Goal: Task Accomplishment & Management: Manage account settings

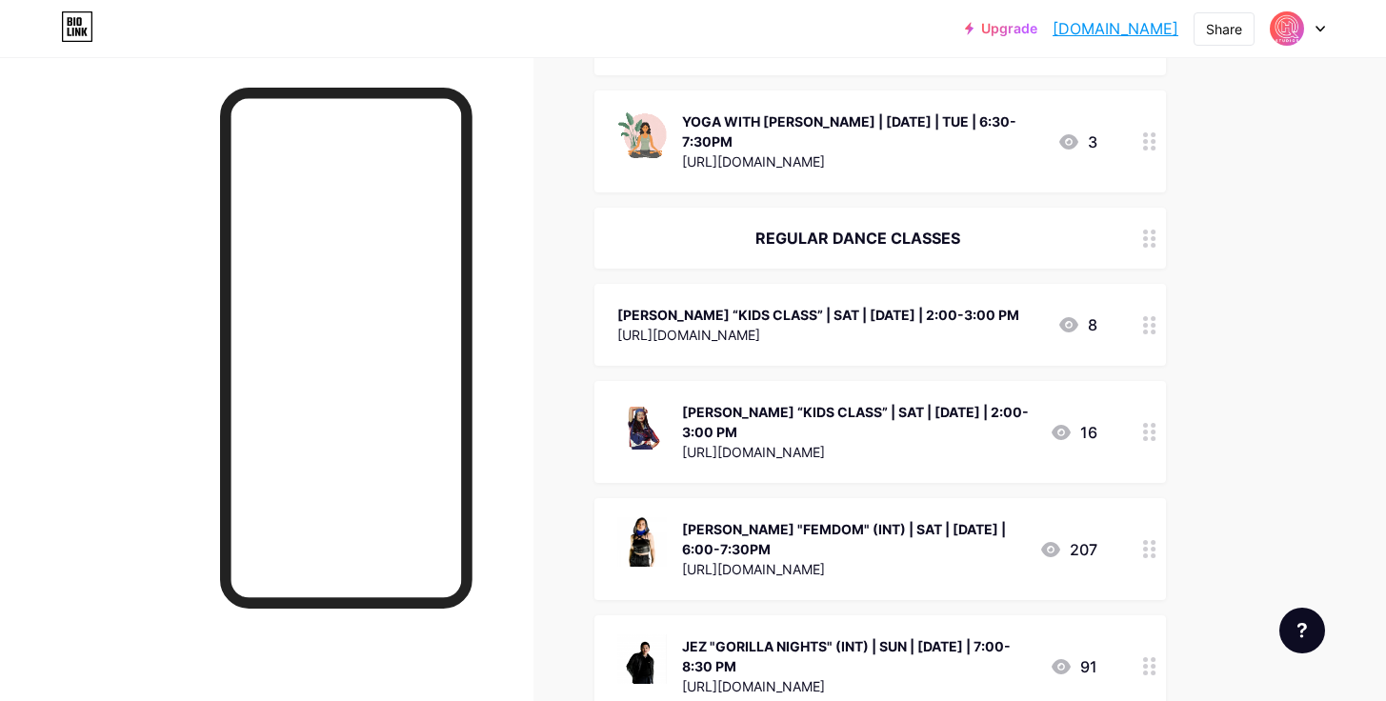
scroll to position [1953, 0]
click at [765, 325] on div "[URL][DOMAIN_NAME]" at bounding box center [818, 335] width 402 height 20
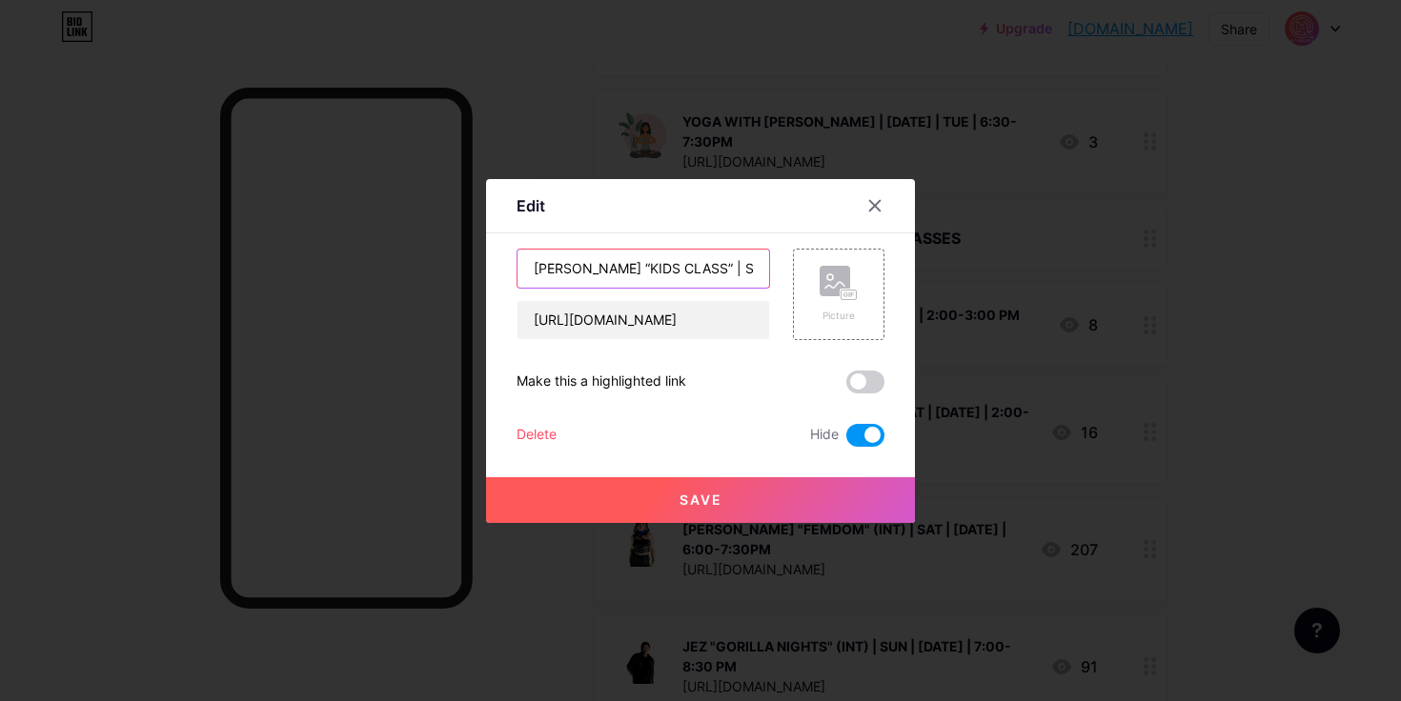
drag, startPoint x: 575, startPoint y: 264, endPoint x: 469, endPoint y: 252, distance: 107.4
click at [469, 252] on div "Edit Content YouTube Play YouTube video without leaving your page. ADD Vimeo Pl…" at bounding box center [700, 350] width 1401 height 701
click at [740, 267] on input "ALY “KIDS CLASS” | SAT | [DATE] | 2:00-3:00 PM" at bounding box center [643, 269] width 252 height 38
type input "ALY “KIDS CLASS” | SAT | [DATE] | 2:00-3:00 PM"
click at [861, 436] on span at bounding box center [865, 435] width 38 height 23
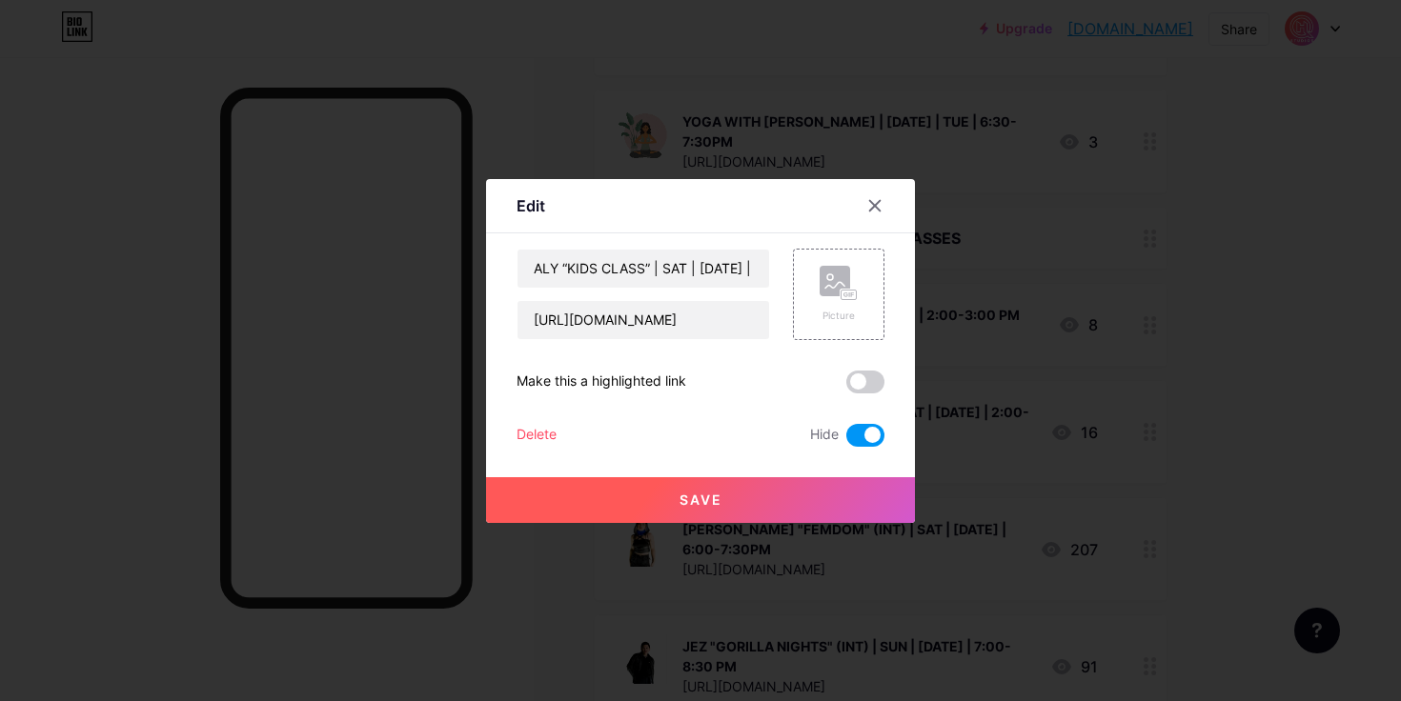
click at [846, 440] on input "checkbox" at bounding box center [846, 440] width 0 height 0
click at [781, 494] on button "Save" at bounding box center [700, 500] width 429 height 46
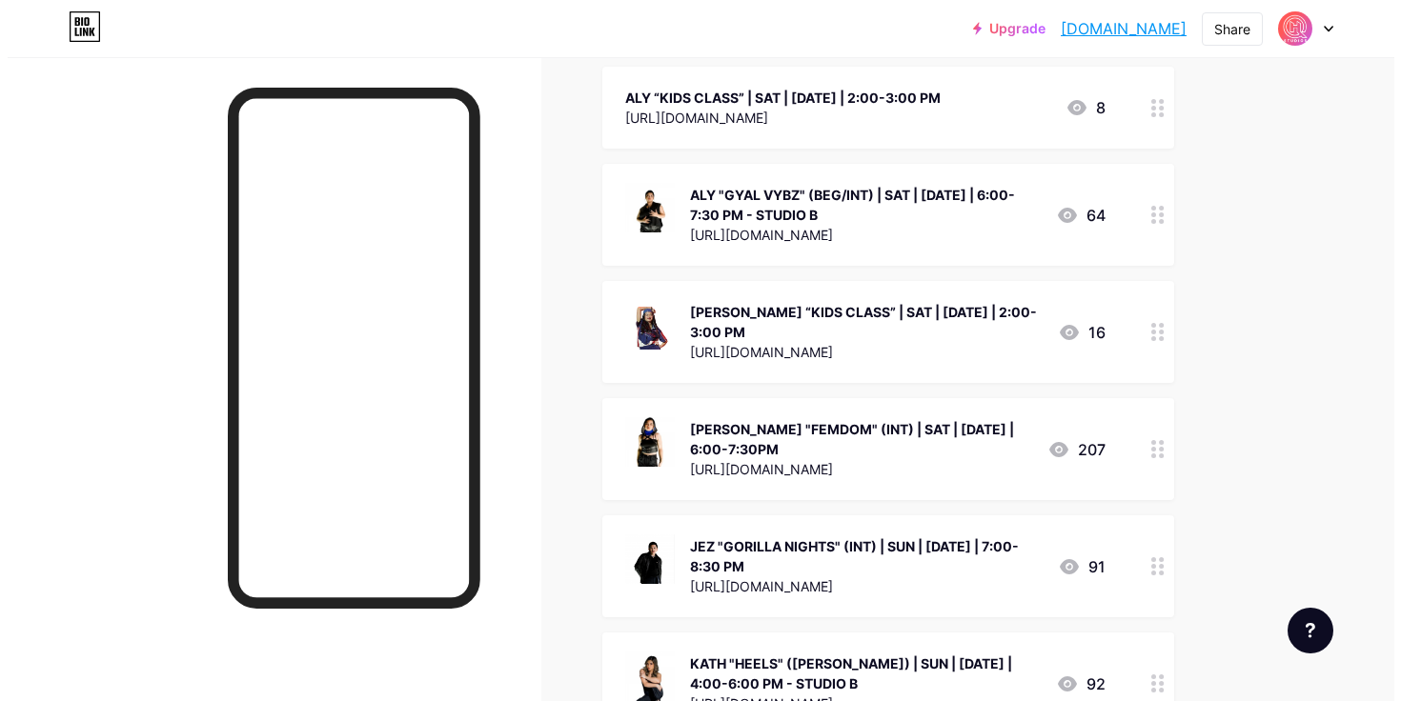
scroll to position [2092, 0]
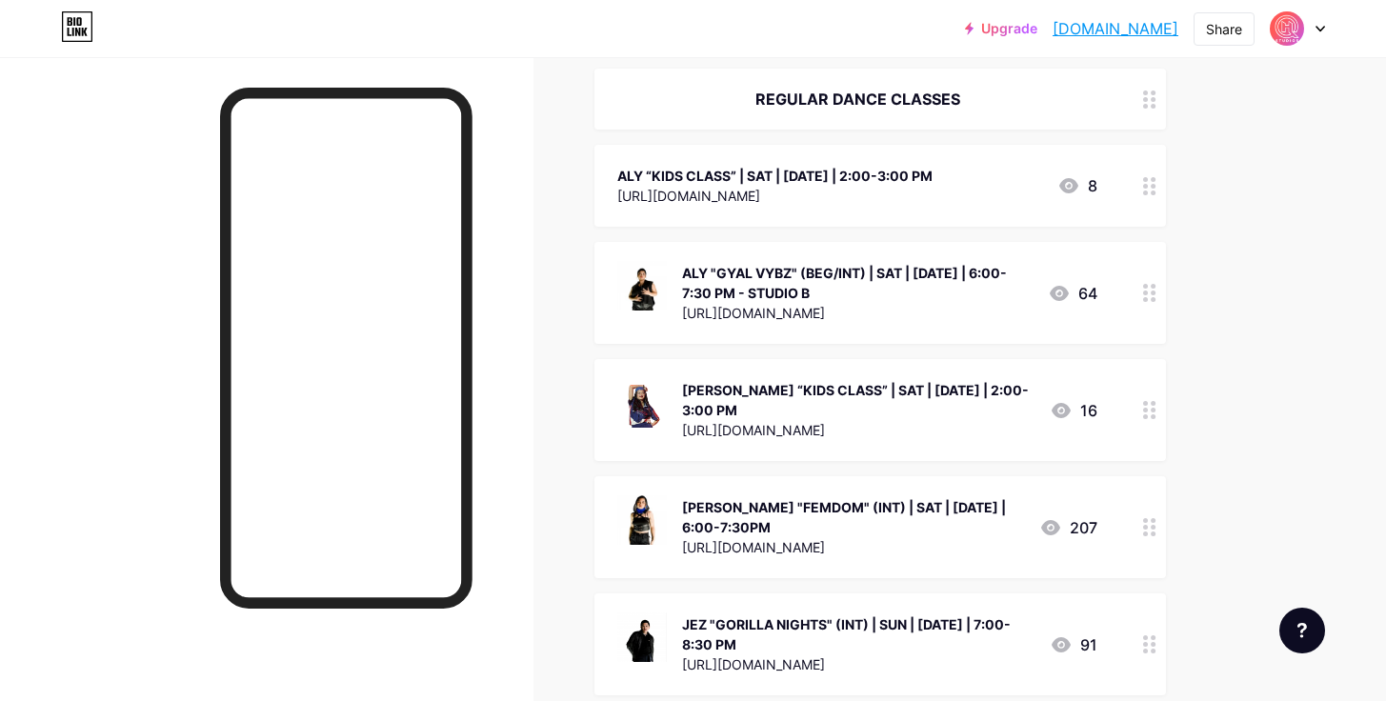
click at [818, 263] on div "ALY "GYAL VYBZ" (BEG/INT) | SAT | [DATE] | 6:00-7:30 PM - STUDIO B" at bounding box center [857, 283] width 351 height 40
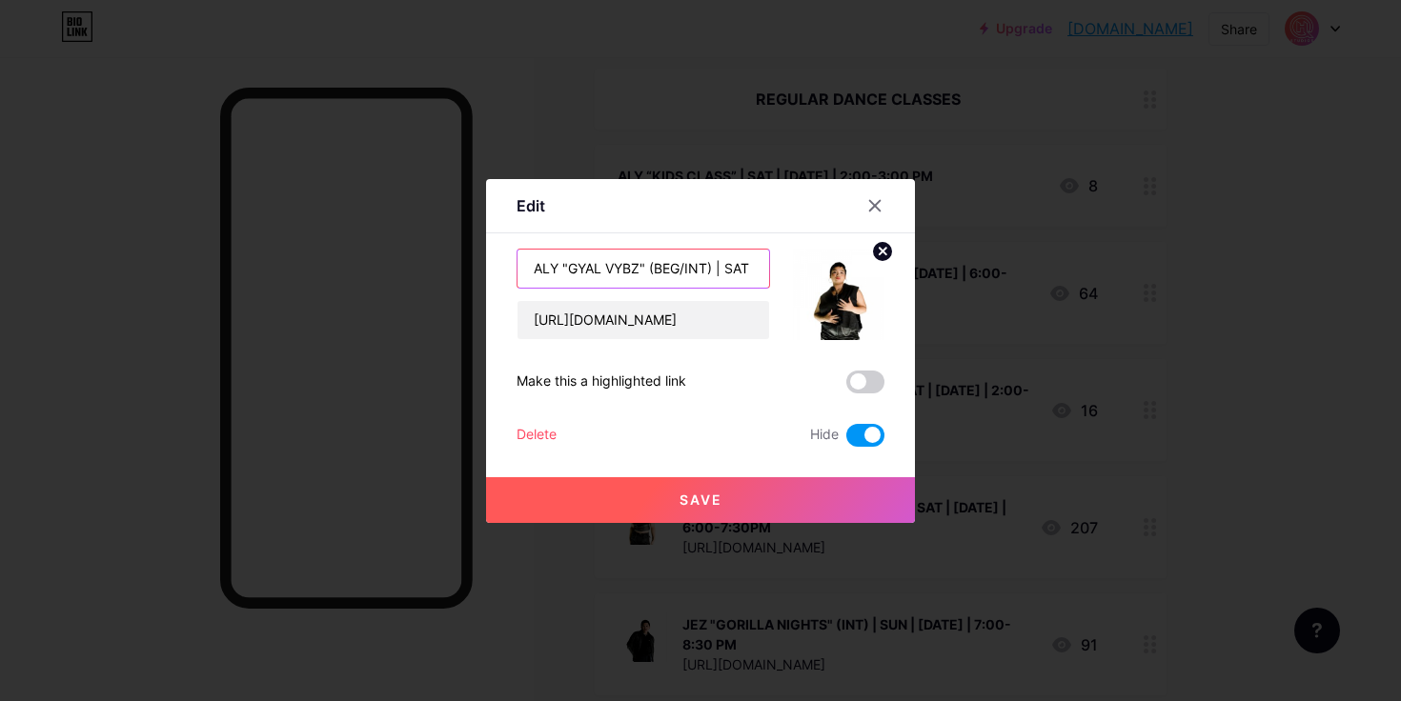
click at [685, 269] on input "ALY "GYAL VYBZ" (BEG/INT) | SAT | [DATE] | 6:00-7:30 PM - STUDIO B" at bounding box center [643, 269] width 252 height 38
click at [750, 267] on input "ALY "GYAL VYBZ" (INT) | SAT | [DATE] | 6:00-7:30 PM - STUDIO B" at bounding box center [643, 269] width 252 height 38
click at [672, 270] on input "ALY "GYAL VYBZ" (INT) | SAT | [DATE] | 6:00-7:30 PM - STUDIO B" at bounding box center [643, 269] width 252 height 38
click at [679, 266] on input "ALY "GYAL VYBZ" (INT) | SAT | [DATE] | 6:00-7:30 PM - STUDIO B" at bounding box center [643, 269] width 252 height 38
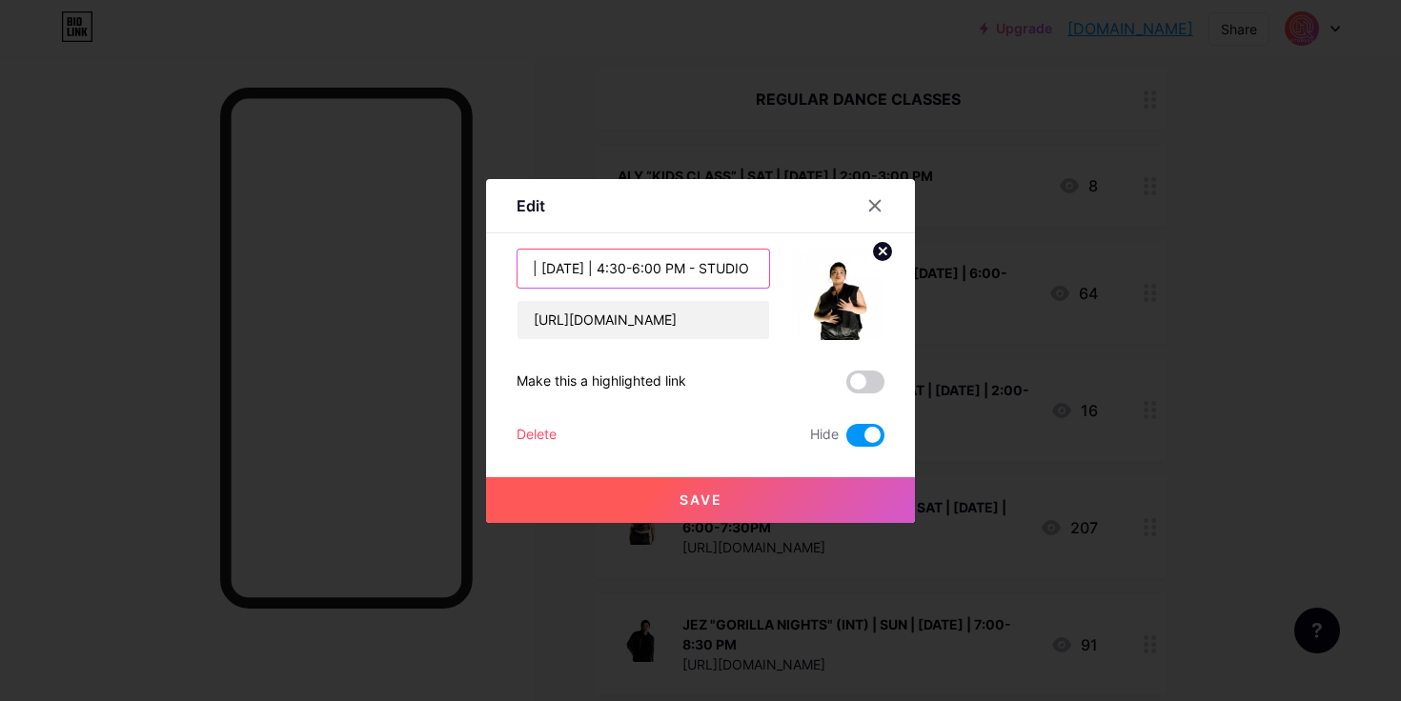
scroll to position [0, 198]
type input "ALY "GYAL VYBZ" (INT) | SAT | [DATE] | 4:30-6:00 PM - STUDIO A"
click at [863, 435] on span at bounding box center [865, 435] width 38 height 23
click at [846, 440] on input "checkbox" at bounding box center [846, 440] width 0 height 0
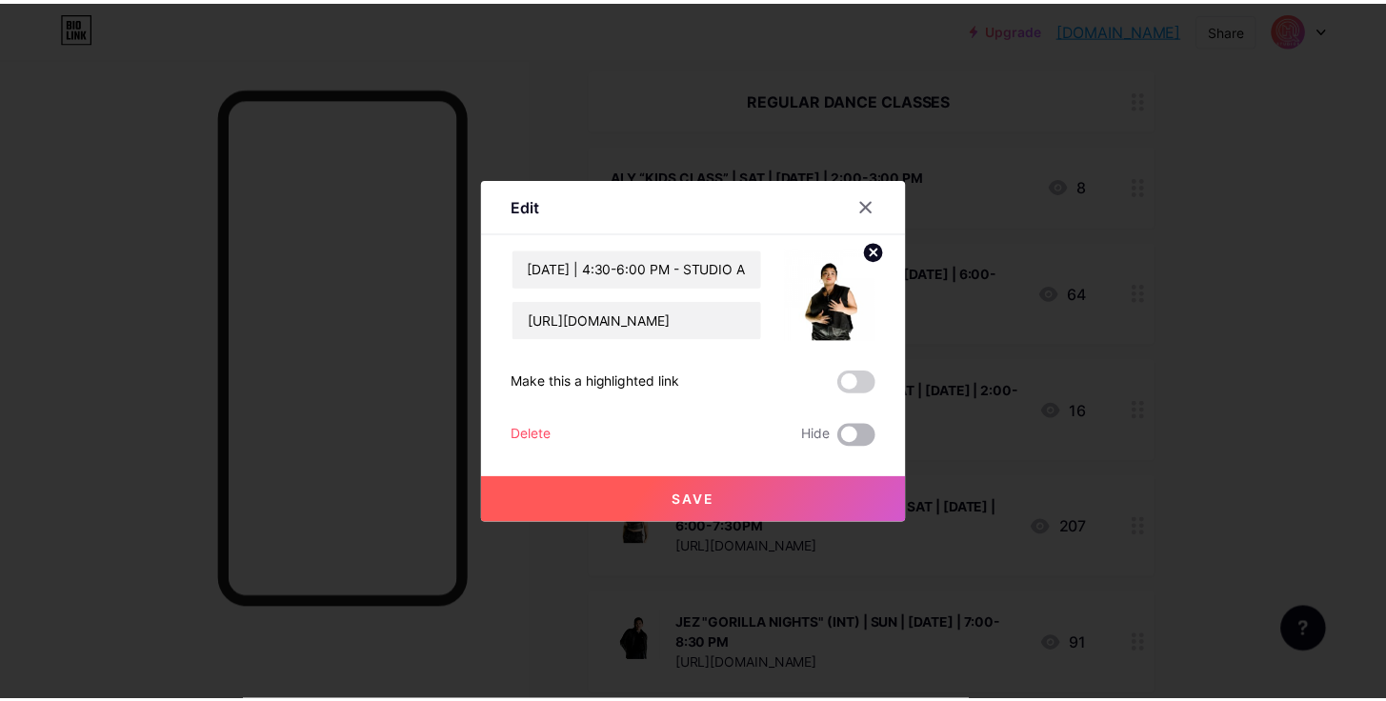
scroll to position [0, 0]
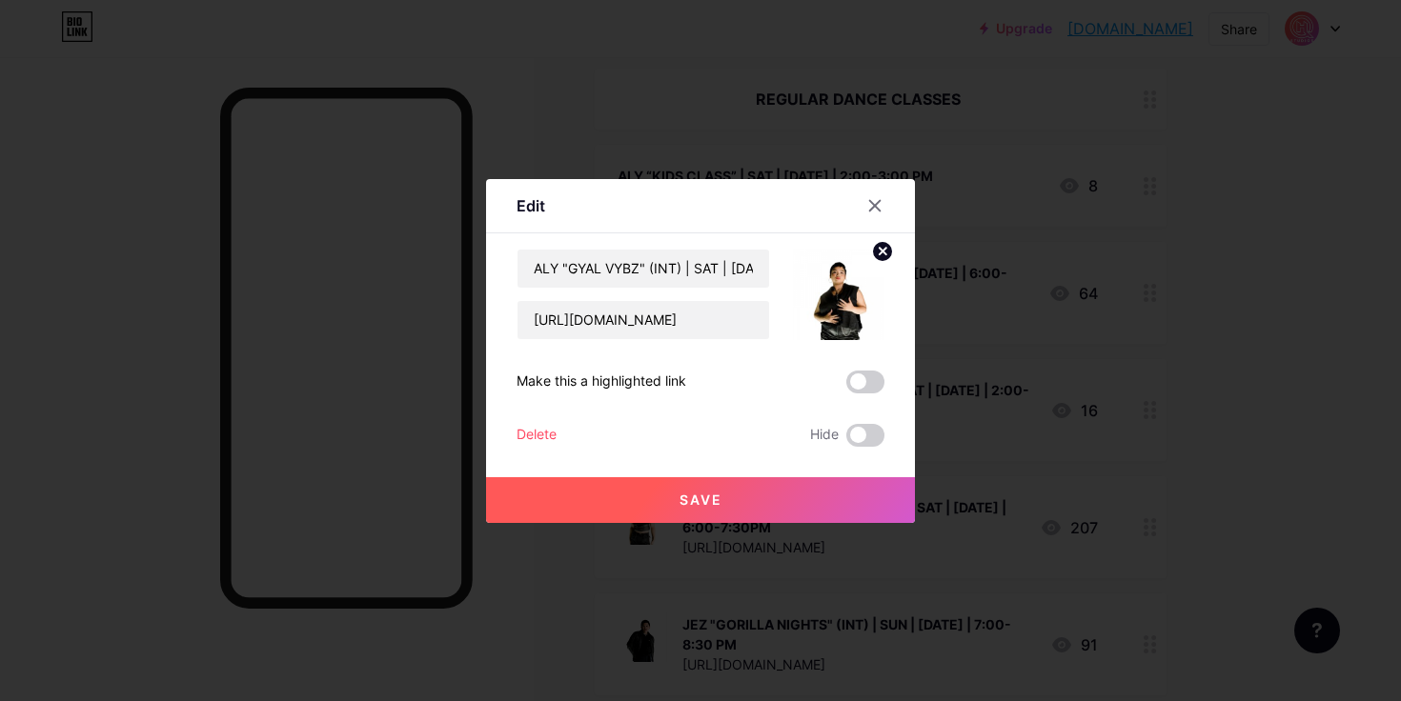
click at [772, 489] on button "Save" at bounding box center [700, 500] width 429 height 46
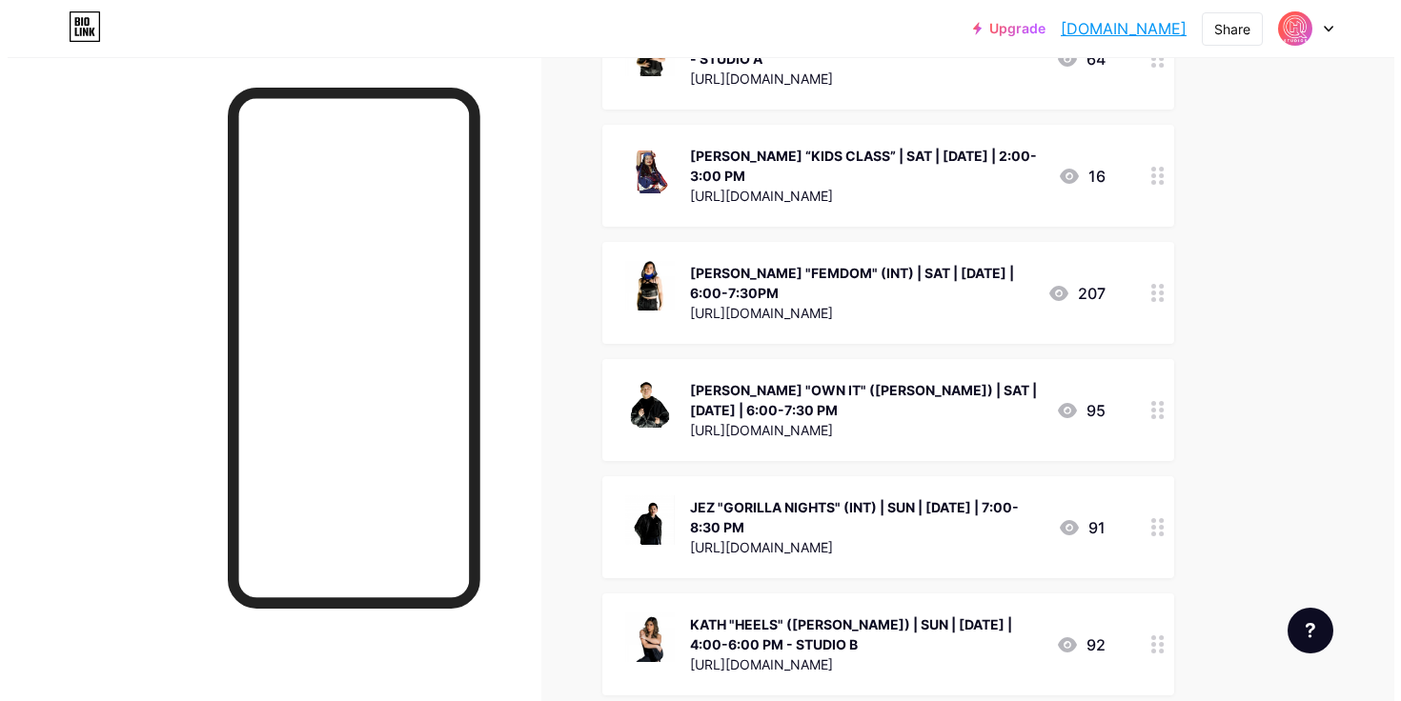
scroll to position [2250, 0]
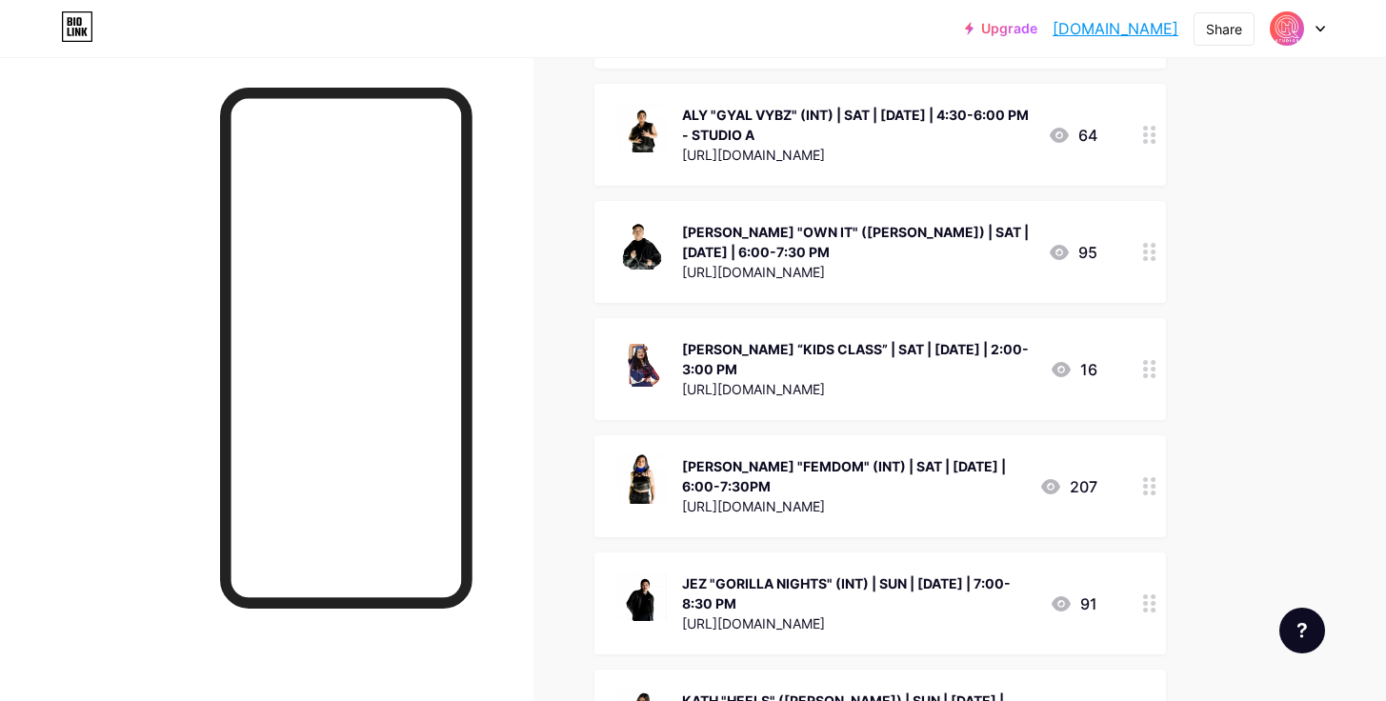
click at [862, 222] on div "[PERSON_NAME] "OWN IT" ([PERSON_NAME]) | SAT | [DATE] | 6:00-7:30 PM" at bounding box center [857, 242] width 351 height 40
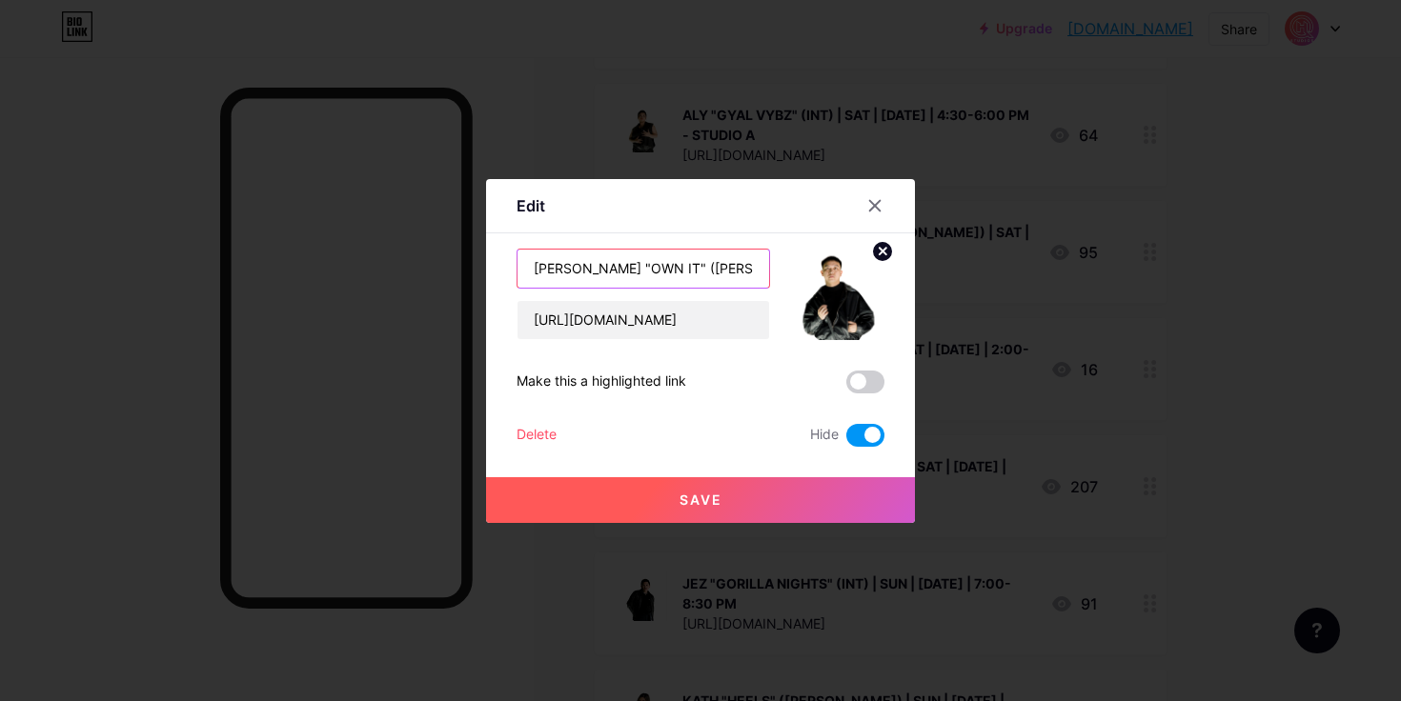
drag, startPoint x: 682, startPoint y: 269, endPoint x: 658, endPoint y: 265, distance: 24.1
click at [658, 265] on input "[PERSON_NAME] "OWN IT" ([PERSON_NAME]) | SAT | [DATE] | 6:00-7:30 PM" at bounding box center [643, 269] width 252 height 38
click at [722, 269] on input "[PERSON_NAME] "OWN IT" (INT) | SAT | [DATE] | 6:00-7:30 PM" at bounding box center [643, 269] width 252 height 38
drag, startPoint x: 736, startPoint y: 270, endPoint x: 757, endPoint y: 274, distance: 22.4
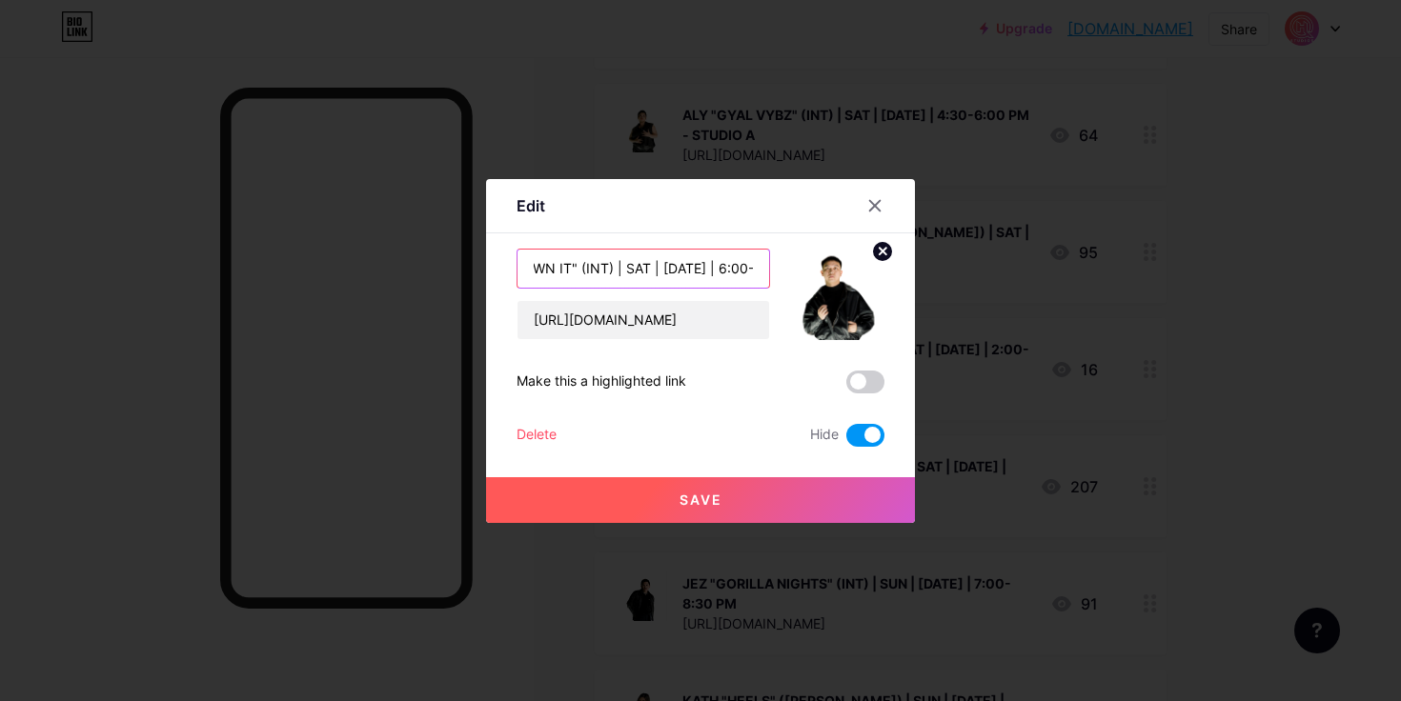
click at [757, 274] on input "[PERSON_NAME] "OWN IT" (INT) | SAT | [DATE] | 6:00-7:30 PM" at bounding box center [643, 269] width 252 height 38
click at [658, 265] on input "[PERSON_NAME] "OWN IT" (INT) | SAT | [DATE] | 6:00-7:30 PM" at bounding box center [643, 269] width 252 height 38
drag, startPoint x: 654, startPoint y: 266, endPoint x: 605, endPoint y: 266, distance: 48.6
click at [605, 266] on input "[PERSON_NAME] "OWN IT" (INT) | SAT | [DATE] | 6:00-7:30 PM" at bounding box center [643, 269] width 252 height 38
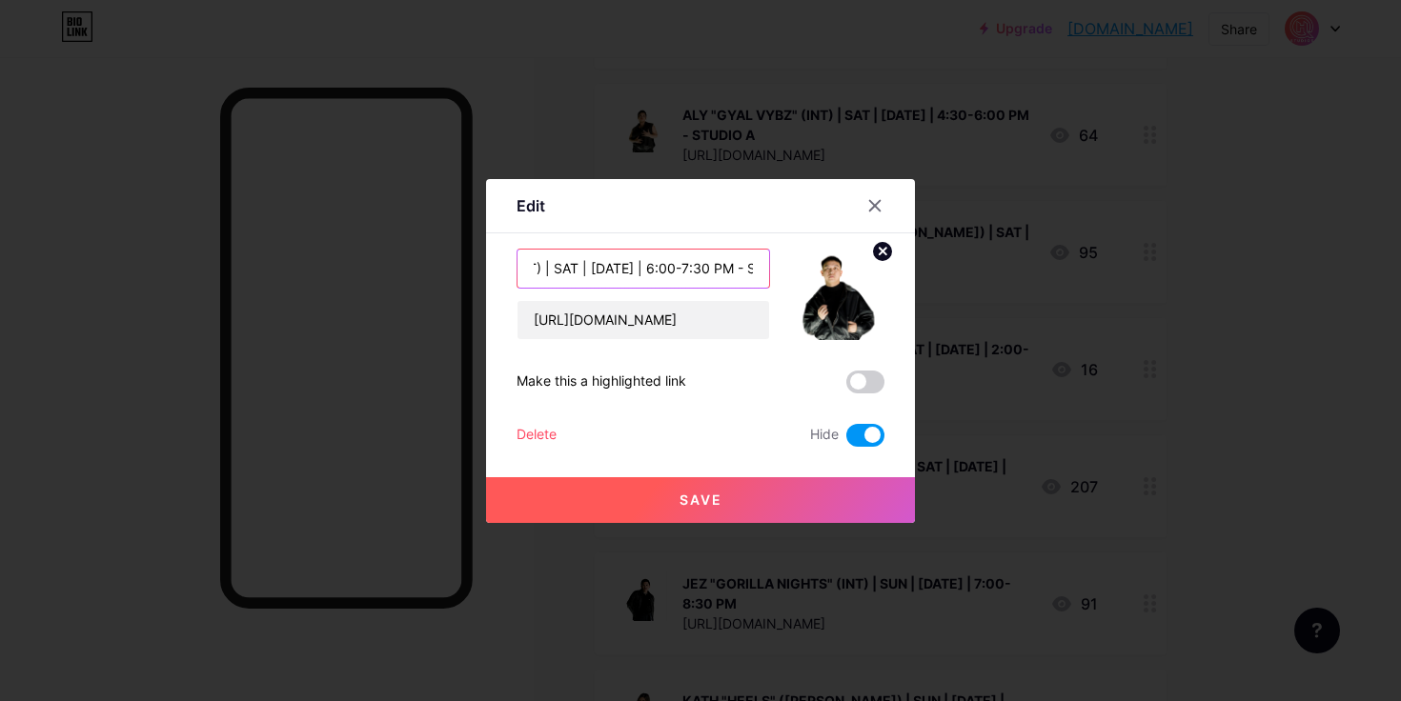
type input "[PERSON_NAME] "OWN IT" (INT) | SAT | [DATE] | 6:00-7:30 PM - STUDIO A"
click at [841, 432] on div "Hide" at bounding box center [847, 435] width 74 height 23
click at [850, 432] on span at bounding box center [865, 435] width 38 height 23
click at [846, 440] on input "checkbox" at bounding box center [846, 440] width 0 height 0
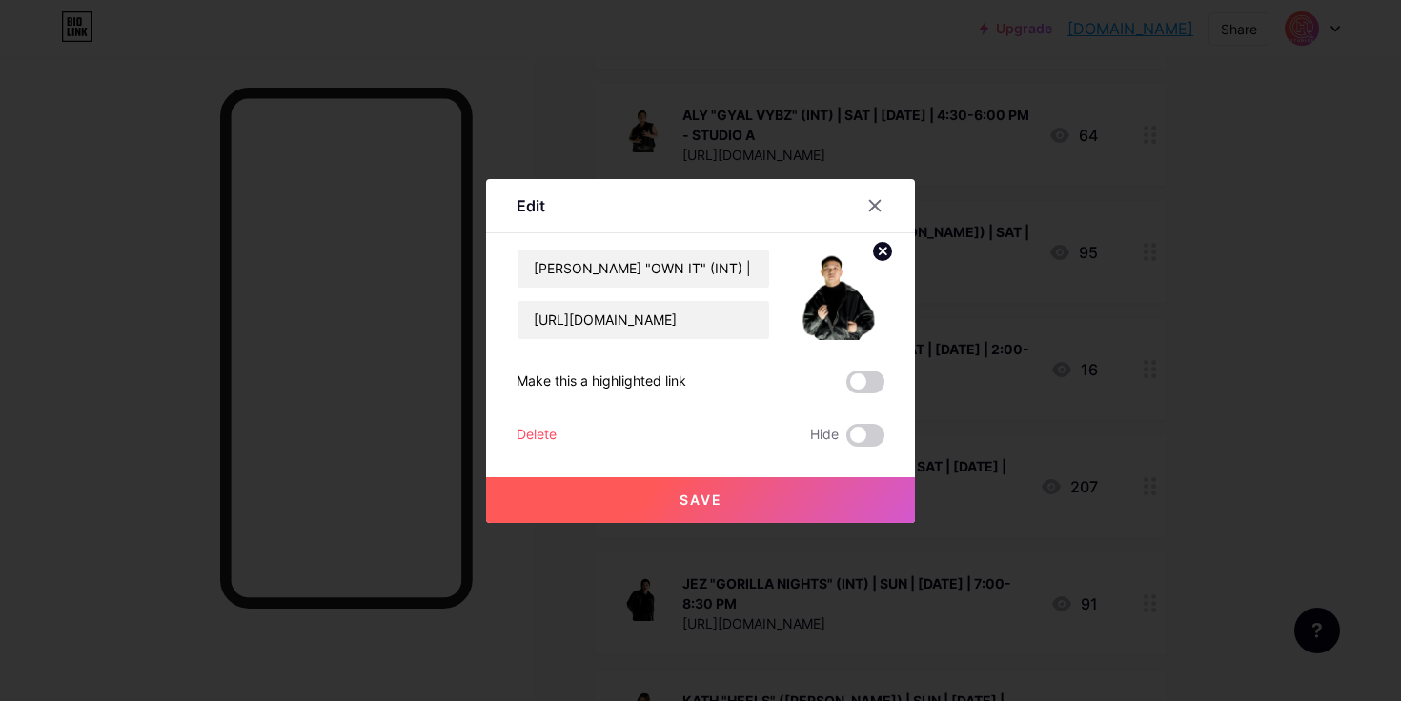
click at [803, 516] on button "Save" at bounding box center [700, 500] width 429 height 46
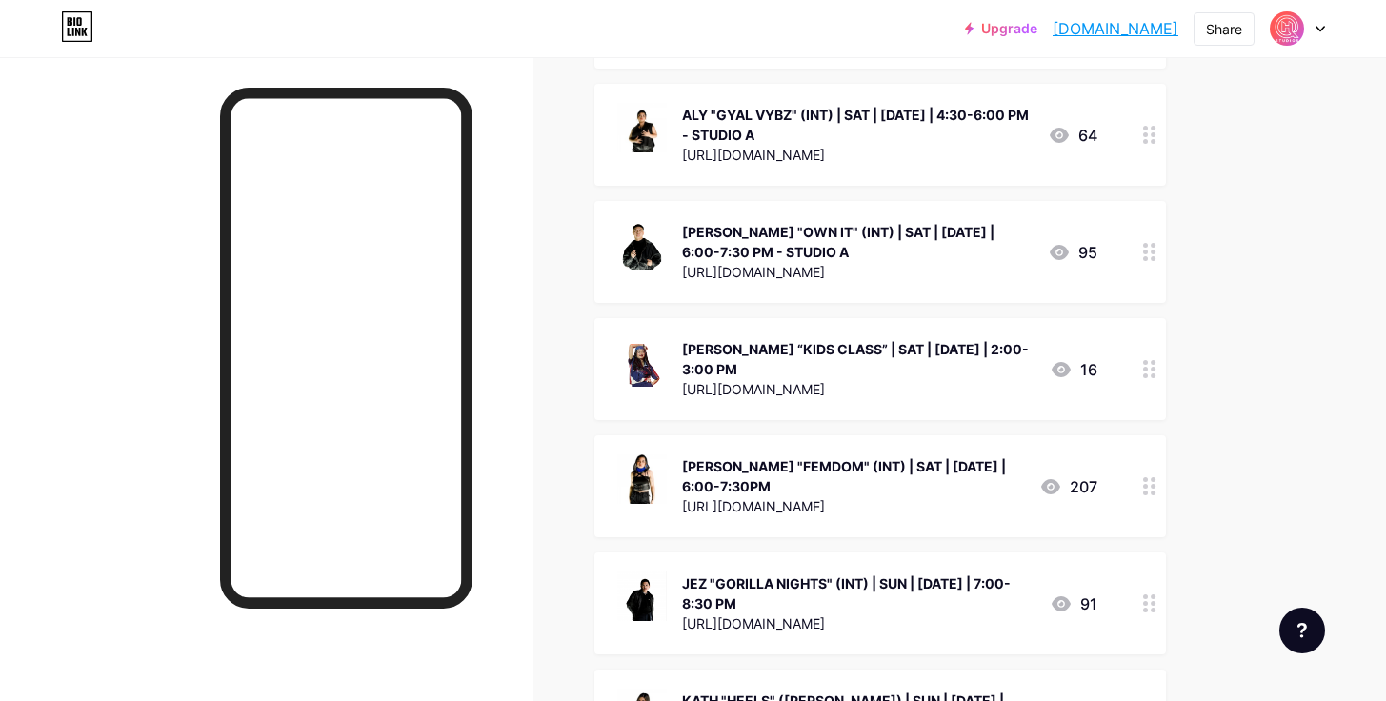
click at [888, 105] on div "ALY "GYAL VYBZ" (INT) | SAT | [DATE] | 4:30-6:00 PM - STUDIO A" at bounding box center [857, 125] width 351 height 40
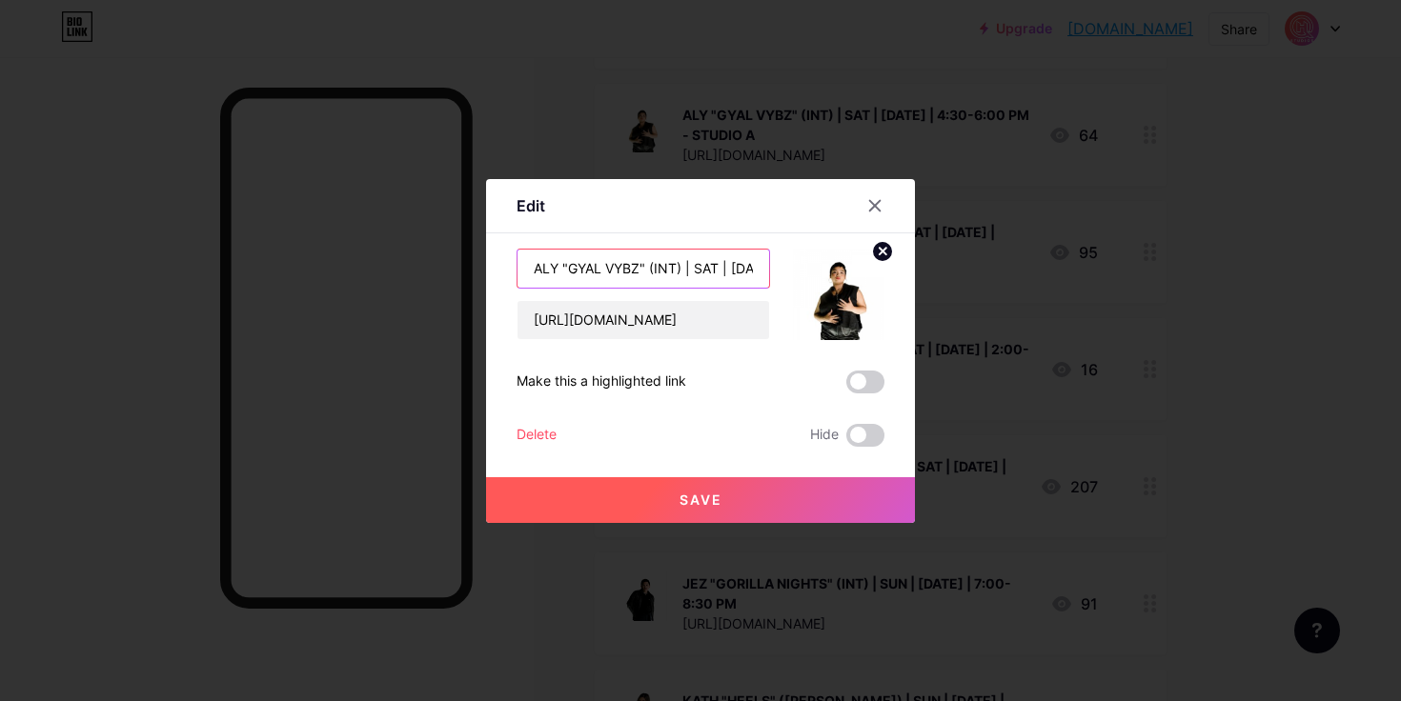
scroll to position [0, 199]
drag, startPoint x: 746, startPoint y: 277, endPoint x: 798, endPoint y: 271, distance: 52.8
click at [798, 272] on div "ALY "GYAL VYBZ" (INT) | SAT | [DATE] | 4:30-6:00 PM - STUDIO A [URL][DOMAIN_NAM…" at bounding box center [700, 294] width 368 height 91
drag, startPoint x: 679, startPoint y: 267, endPoint x: 830, endPoint y: 271, distance: 150.6
click at [830, 271] on div "ALY "GYAL VYBZ" (INT) | SAT | [DATE] | 4:30-6:00 PM - STUDIO A [URL][DOMAIN_NAM…" at bounding box center [700, 294] width 368 height 91
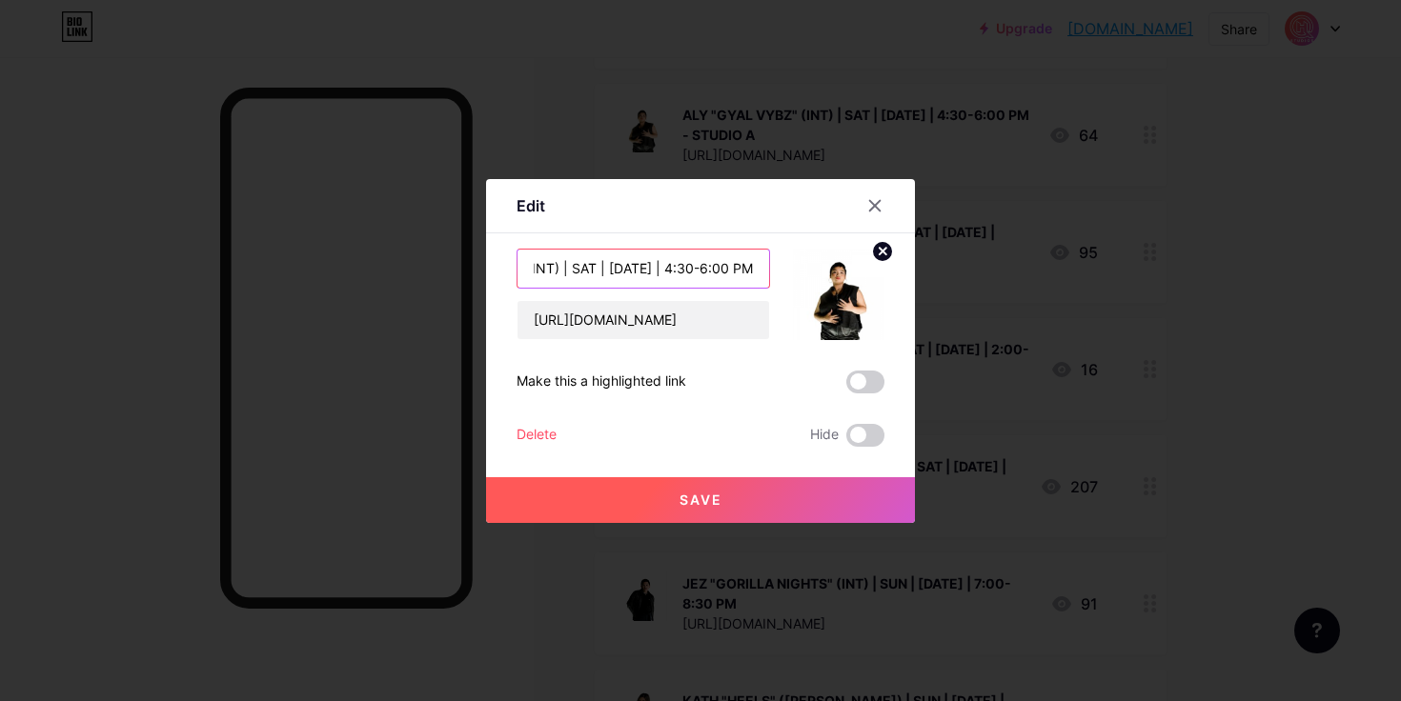
scroll to position [0, 126]
type input "ALY "GYAL VYBZ" (INT) | SAT | [DATE] | 4:30-6:00 PM"
click at [768, 500] on button "Save" at bounding box center [700, 500] width 429 height 46
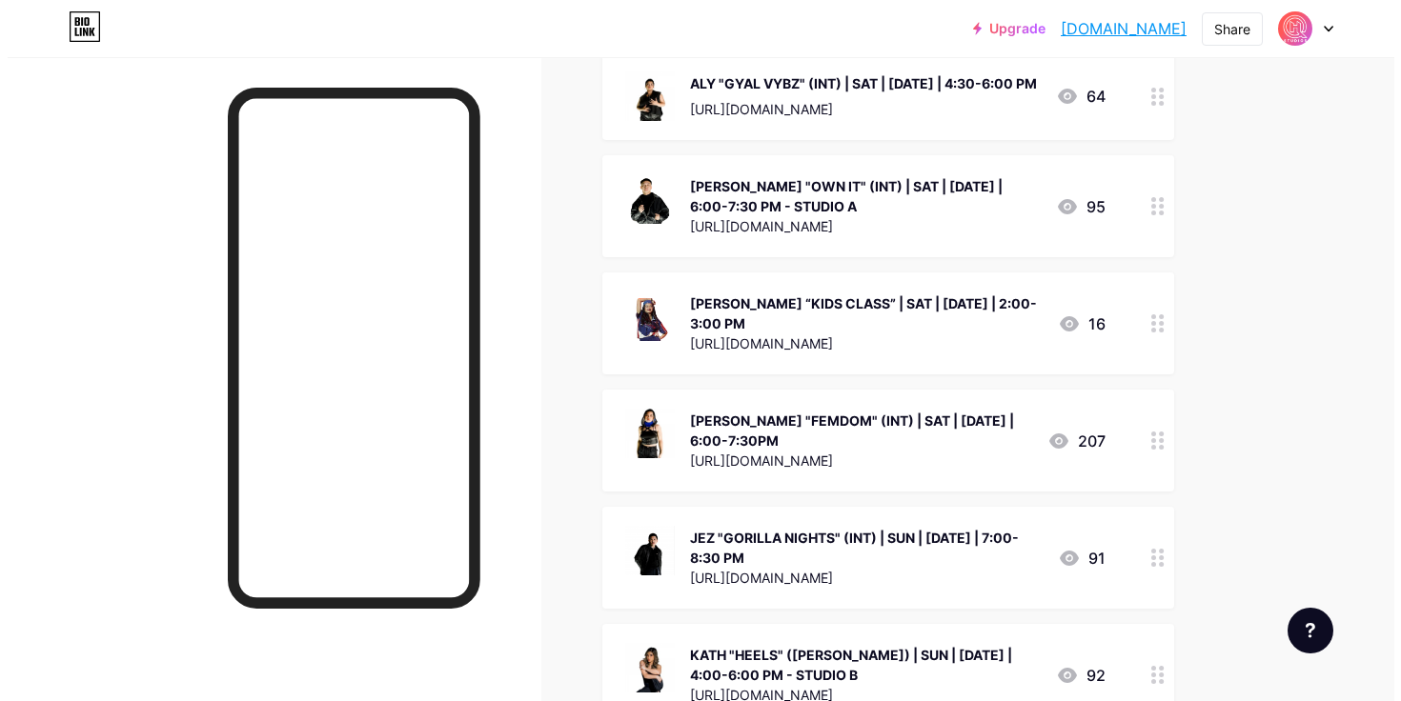
scroll to position [2282, 0]
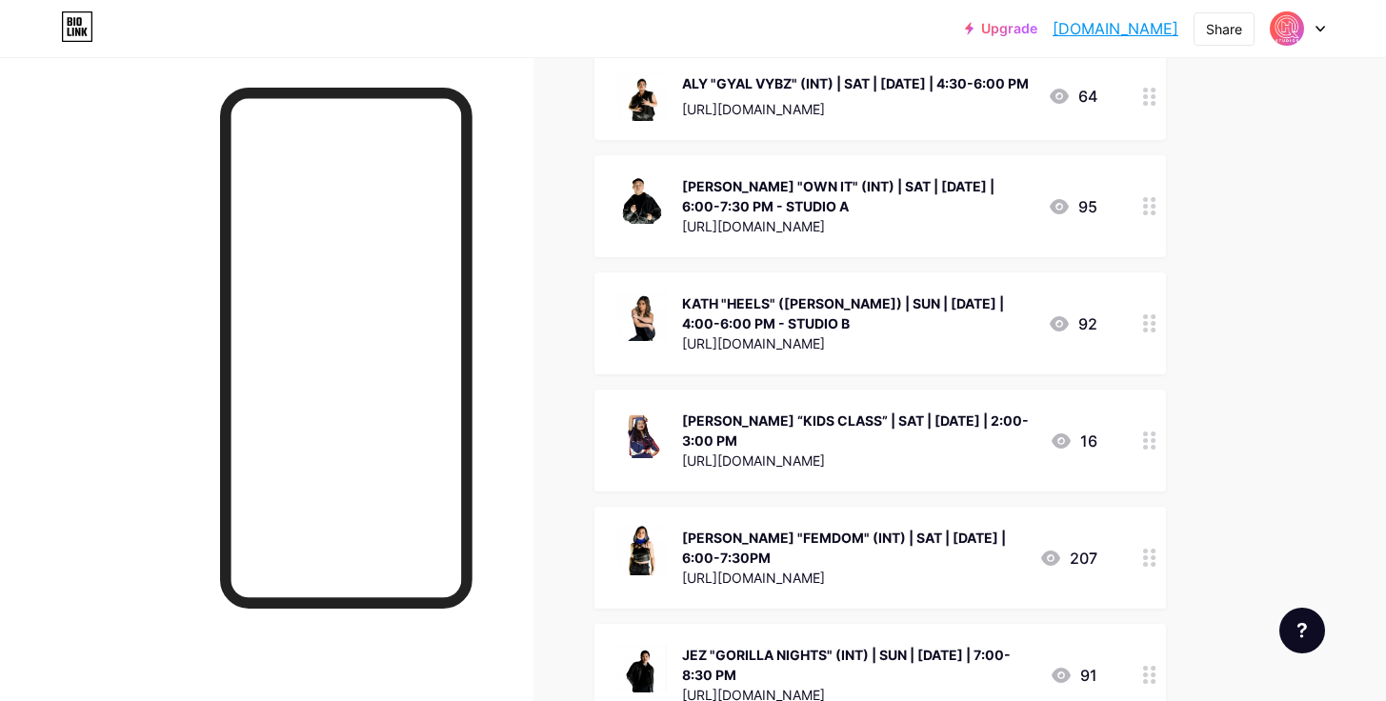
click at [866, 293] on div "KATH "HEELS" ([PERSON_NAME]) | SUN | [DATE] | 4:00-6:00 PM - STUDIO B" at bounding box center [857, 313] width 351 height 40
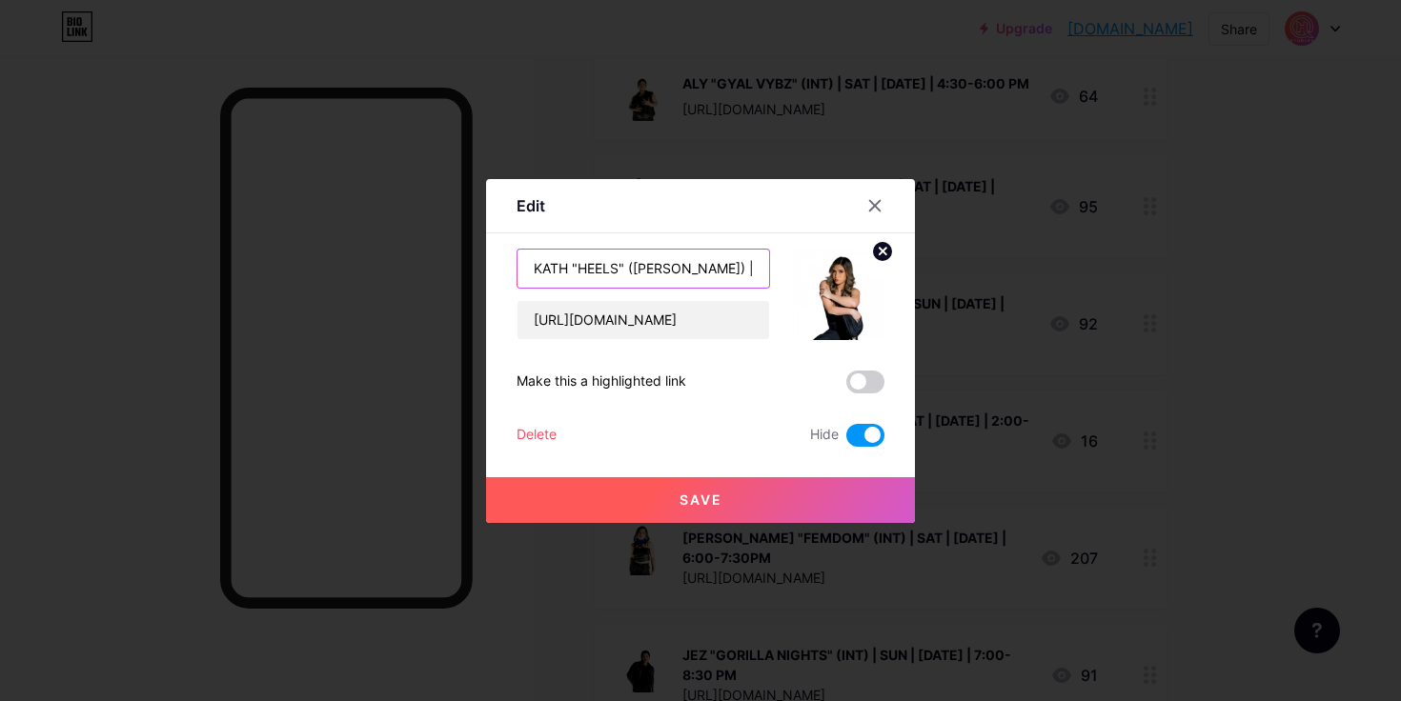
click at [656, 268] on input "KATH "HEELS" ([PERSON_NAME]) | SUN | [DATE] | 4:00-6:00 PM - STUDIO B" at bounding box center [643, 269] width 252 height 38
type input "KATH "HEELS" (BEG/INT) | SAT | [DATE] | 6:00-7:30 PM - STUDIO B"
click at [865, 437] on span at bounding box center [865, 435] width 38 height 23
click at [846, 440] on input "checkbox" at bounding box center [846, 440] width 0 height 0
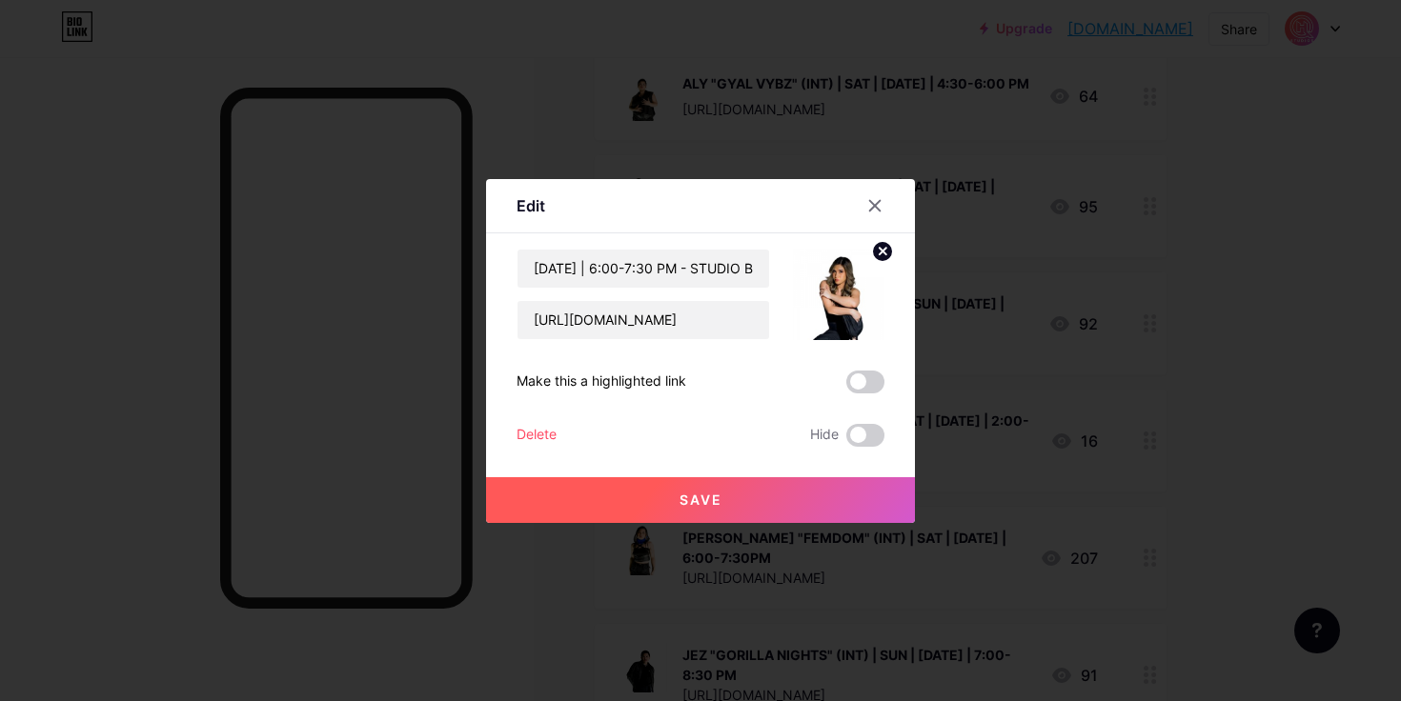
scroll to position [0, 0]
click at [798, 497] on button "Save" at bounding box center [700, 500] width 429 height 46
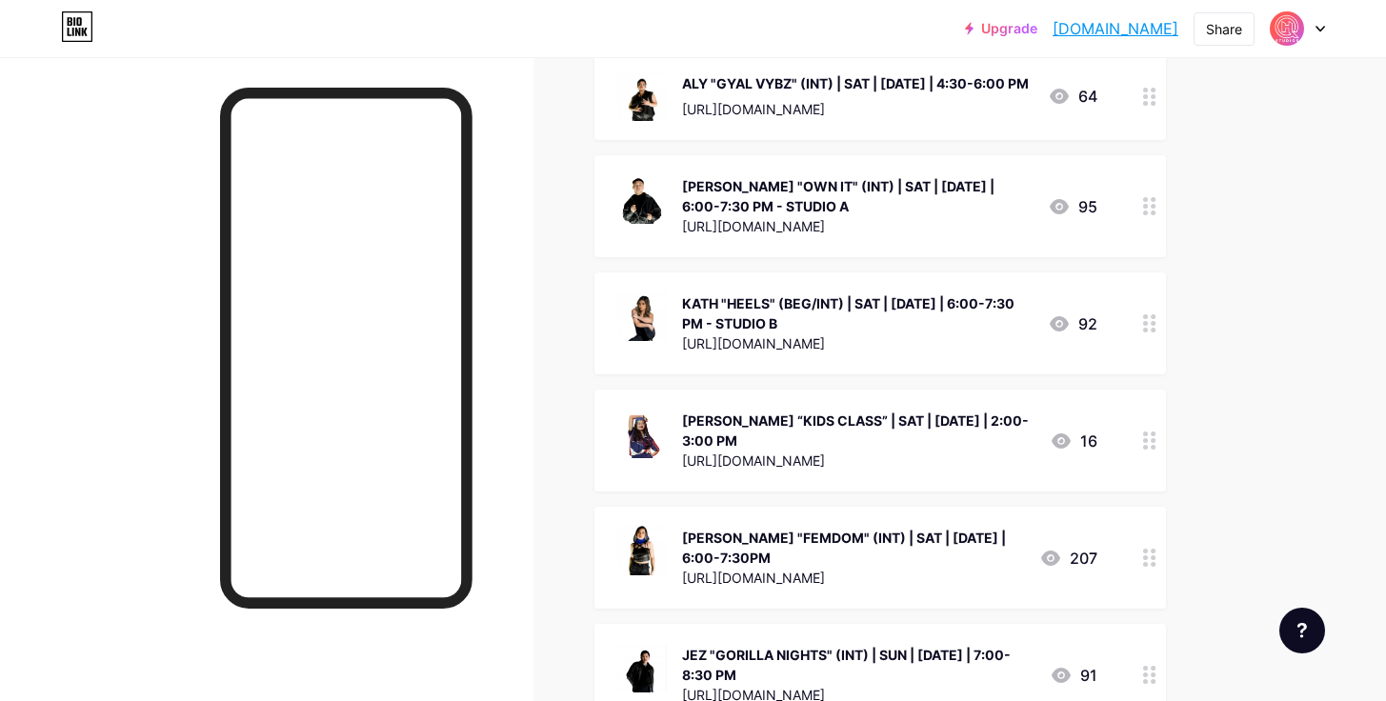
click at [865, 293] on div "KATH "HEELS" (BEG/INT) | SAT | [DATE] | 6:00-7:30 PM - STUDIO B" at bounding box center [857, 313] width 351 height 40
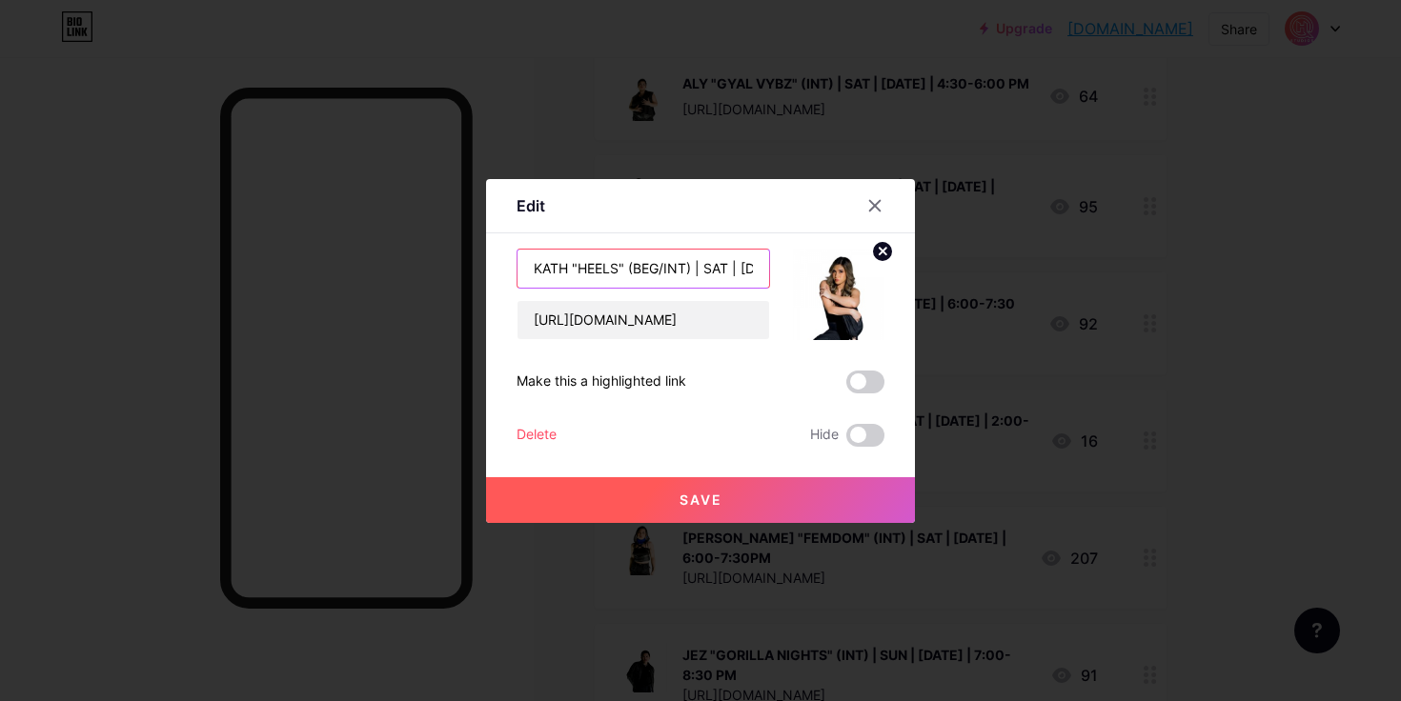
scroll to position [0, 207]
drag, startPoint x: 747, startPoint y: 261, endPoint x: 781, endPoint y: 266, distance: 34.6
click at [781, 266] on div "KATH "HEELS" (BEG/INT) | SAT | [DATE] | 6:00-7:30 PM - STUDIO B [URL][DOMAIN_NA…" at bounding box center [700, 294] width 368 height 91
click at [657, 268] on input "KATH "HEELS" (BEG/INT) | SAT | [DATE] | 6:00-7:30 PM - STUDIO B" at bounding box center [643, 269] width 252 height 38
click at [633, 267] on input "KATH "HEELS" (BEG/INT) | SAT | [DATE] | 6:00-7:30 PM - STUDIO B" at bounding box center [643, 269] width 252 height 38
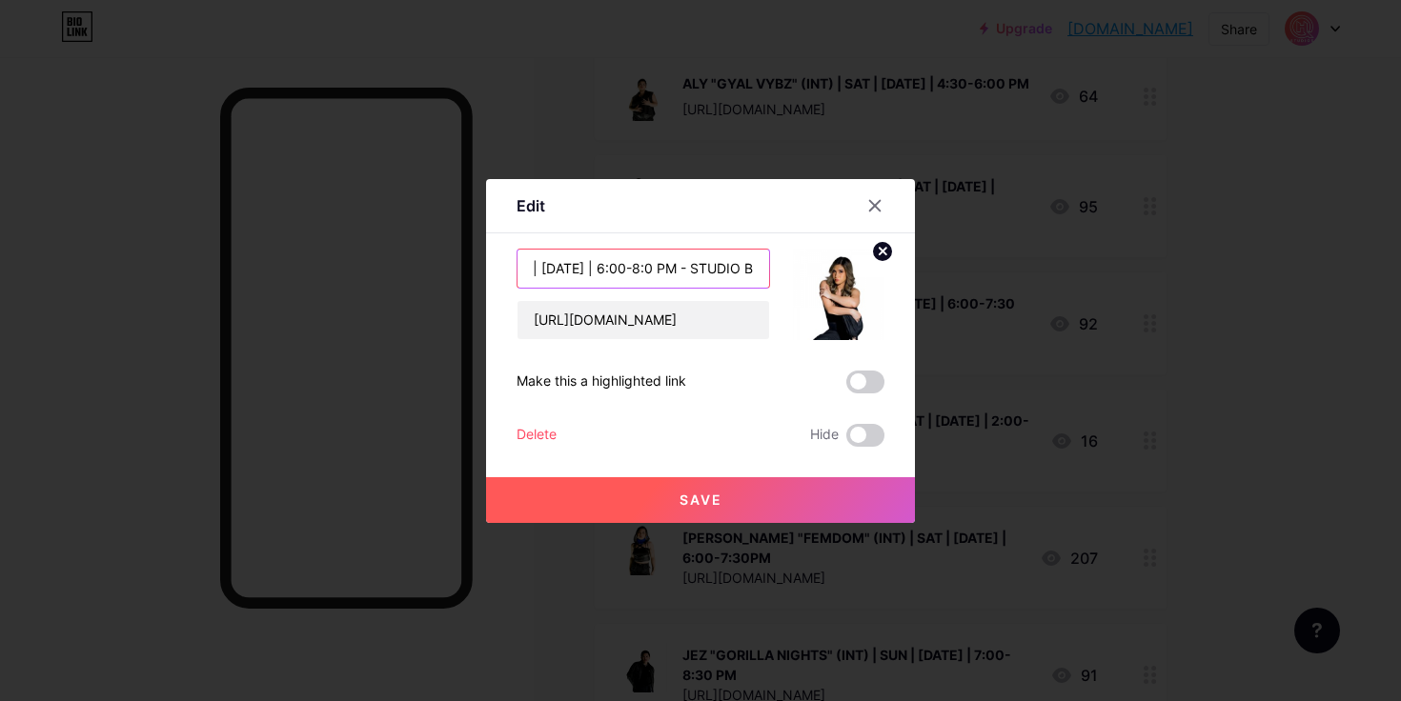
scroll to position [0, 200]
type input "KATH "HEELS" (BEG/INT) | SAT | [DATE] | 6:00-8:00 PM - STUDIO B"
click at [693, 503] on span "Save" at bounding box center [700, 500] width 43 height 16
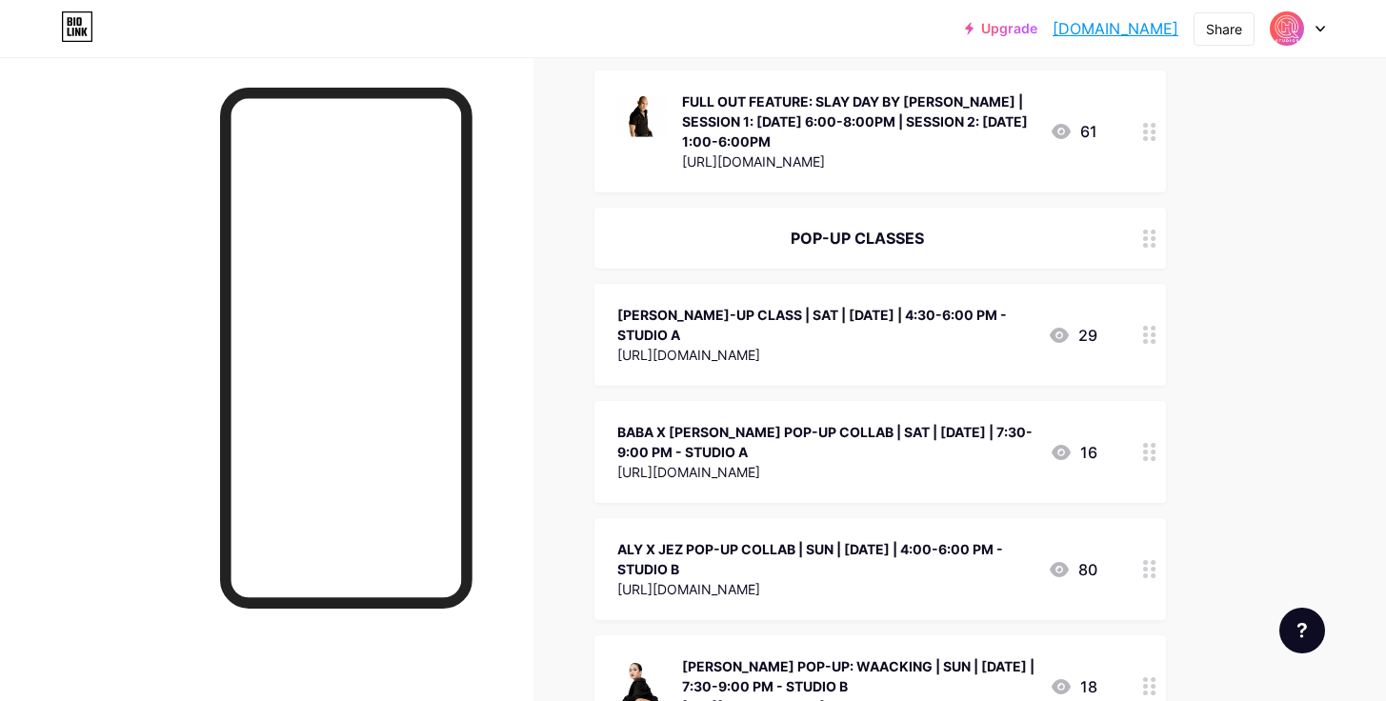
scroll to position [439, 0]
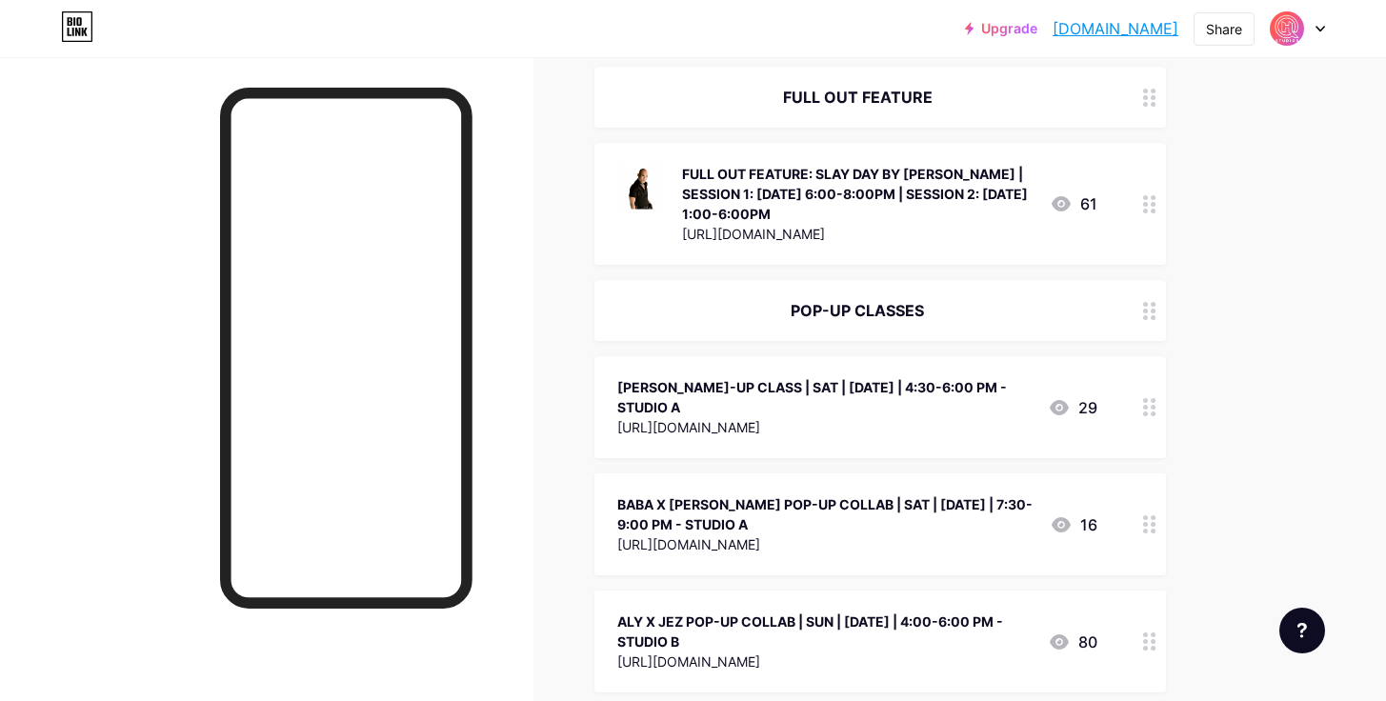
click at [1157, 308] on div at bounding box center [1150, 310] width 32 height 61
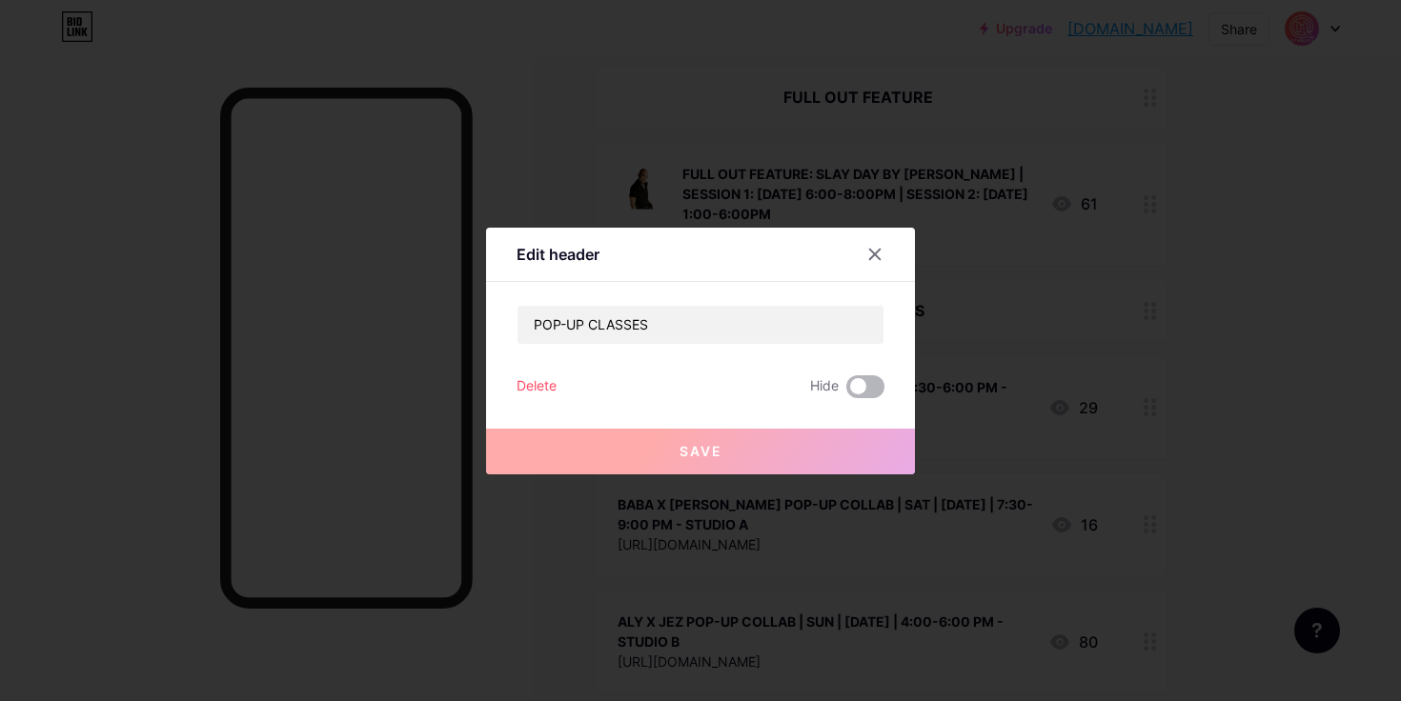
click at [857, 387] on span at bounding box center [865, 386] width 38 height 23
click at [846, 392] on input "checkbox" at bounding box center [846, 392] width 0 height 0
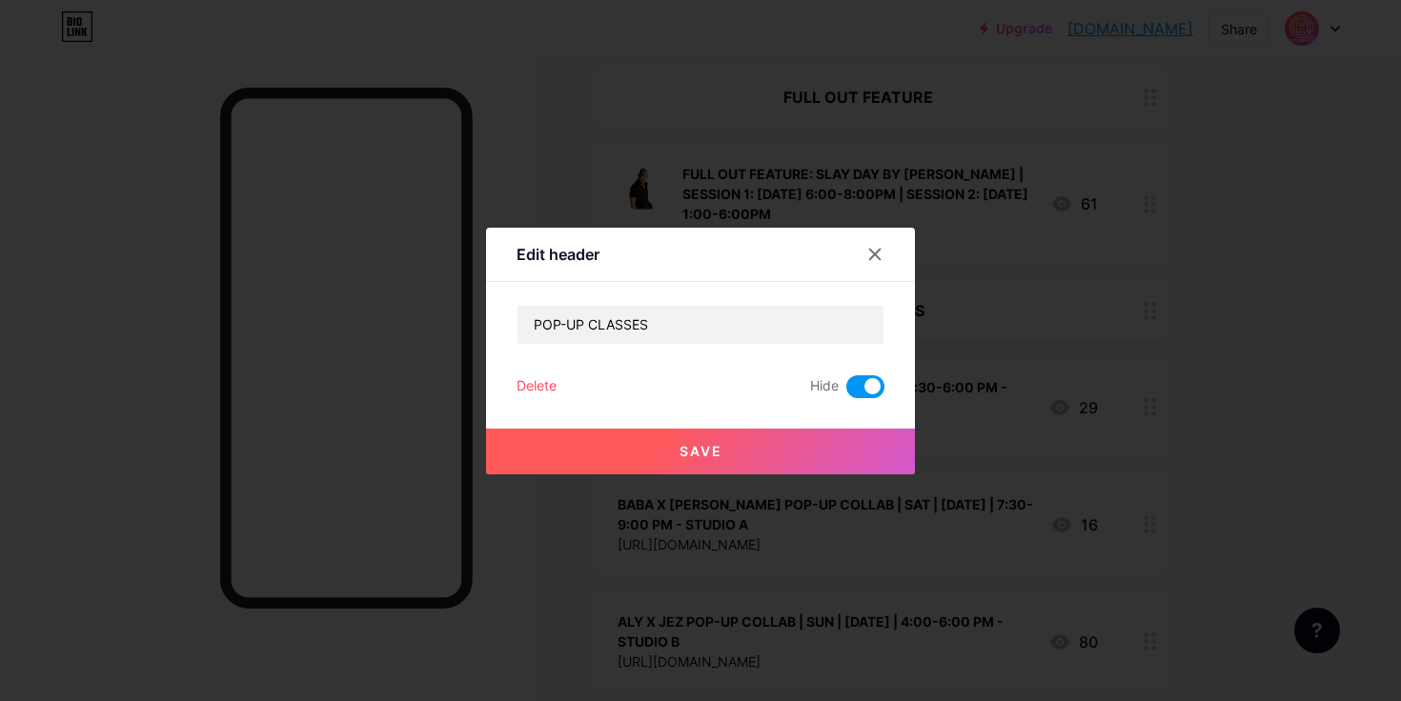
drag, startPoint x: 817, startPoint y: 458, endPoint x: 826, endPoint y: 443, distance: 17.5
click at [817, 458] on button "Save" at bounding box center [700, 452] width 429 height 46
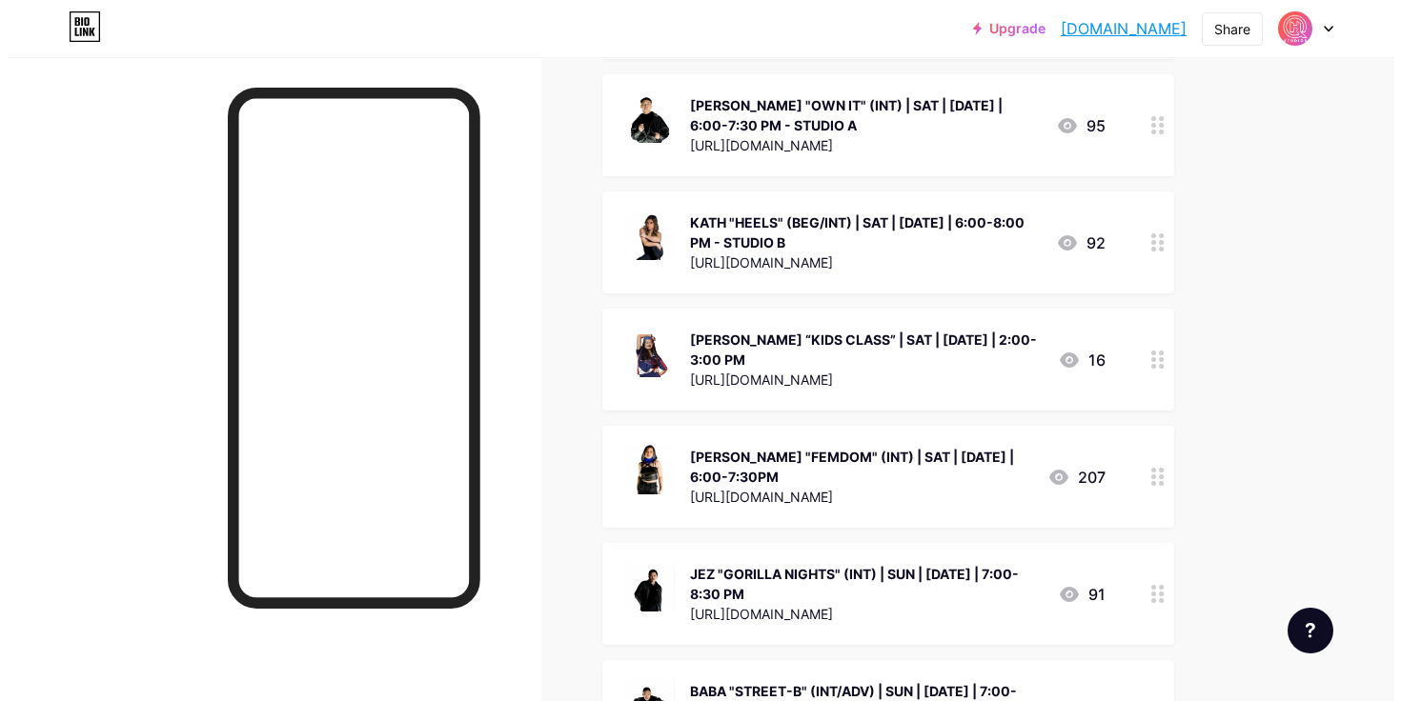
scroll to position [2360, 0]
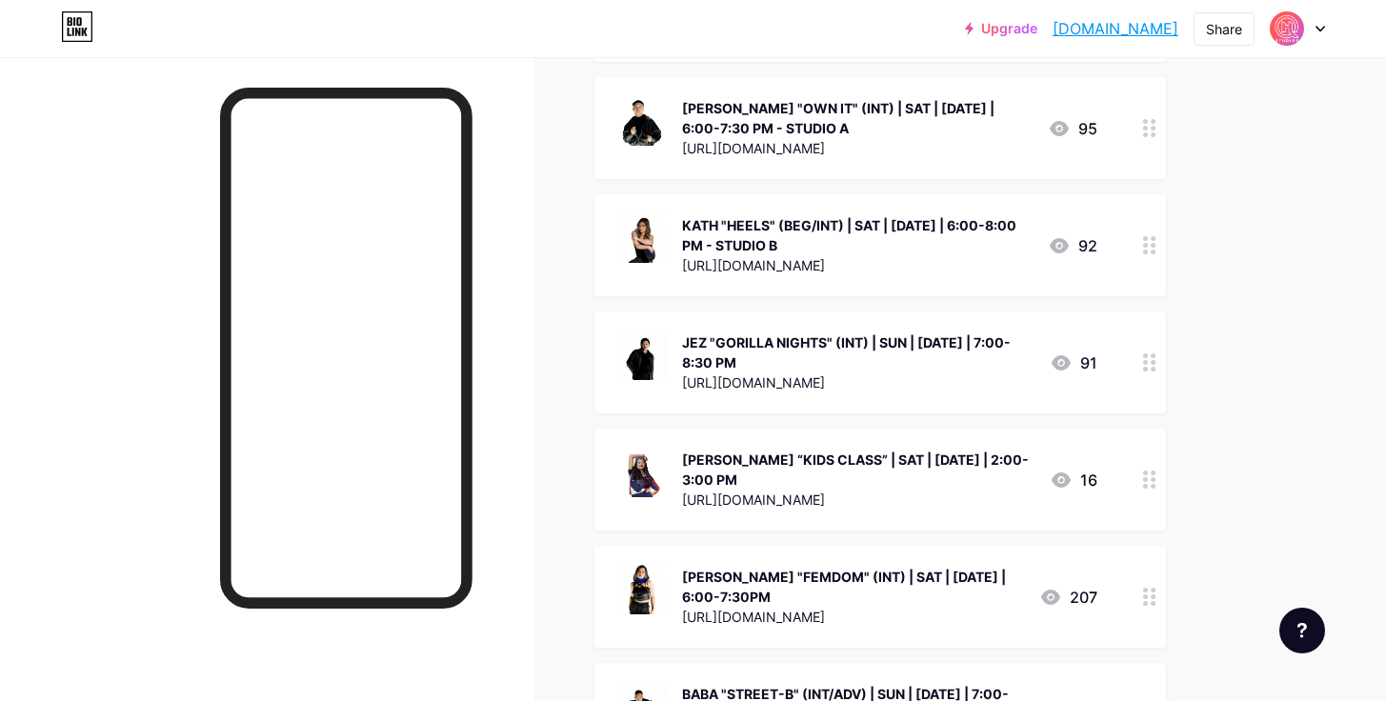
click at [864, 334] on div "JEZ "GORILLA NIGHTS" (INT) | SUN | [DATE] | 7:00-8:30 PM" at bounding box center [858, 353] width 353 height 40
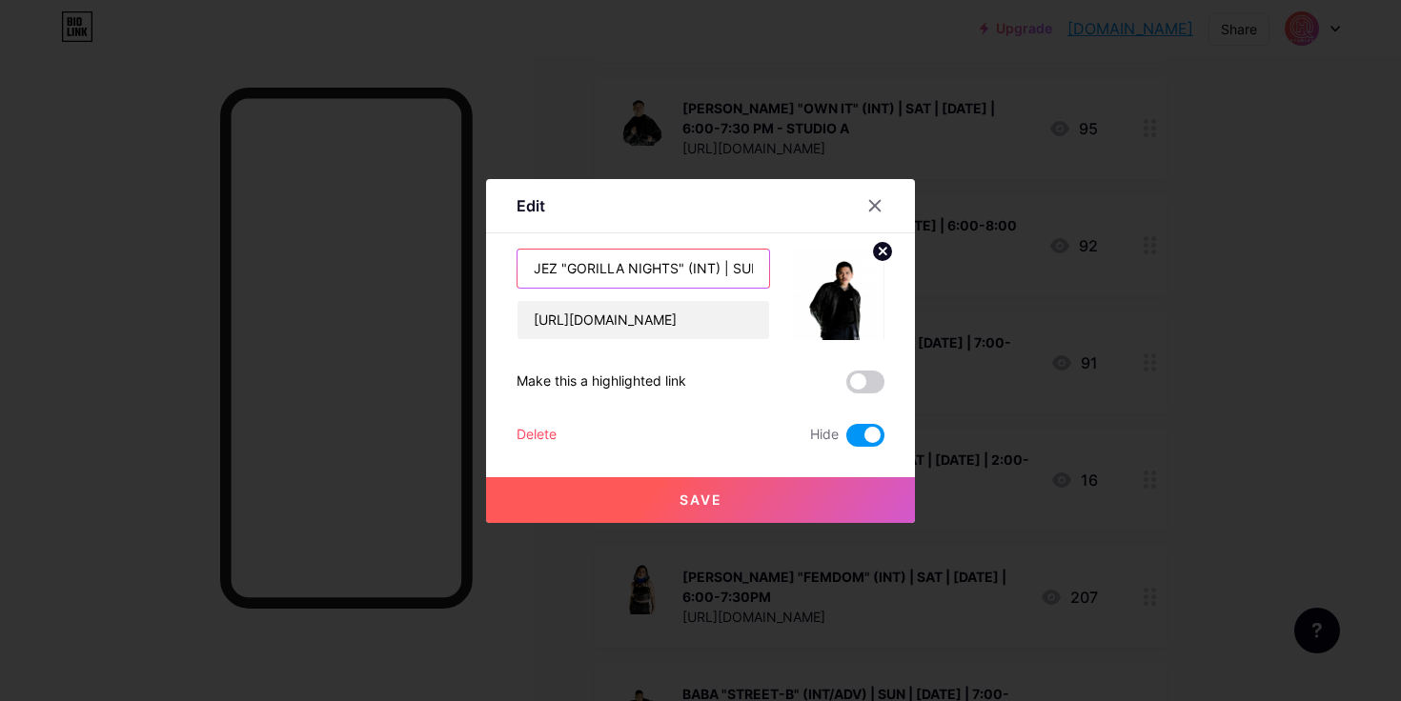
click at [735, 273] on input "JEZ "GORILLA NIGHTS" (INT) | SUN | [DATE] | 7:00-8:30 PM" at bounding box center [643, 269] width 252 height 38
click at [754, 271] on input "JEZ "GORILLA NIGHTS" (INT) | SUN | [DATE] | 7:00-8:30 PM" at bounding box center [643, 269] width 252 height 38
click at [763, 272] on input "JEZ "GORILLA NIGHTS" (INT) | SUN | [DATE] | 7:00-8:30 PM" at bounding box center [643, 269] width 252 height 38
click at [629, 267] on input "JEZ "GORILLA NIGHTS" (INT) | SUN | [DATE] | 7:00-8:30 PM" at bounding box center [643, 269] width 252 height 38
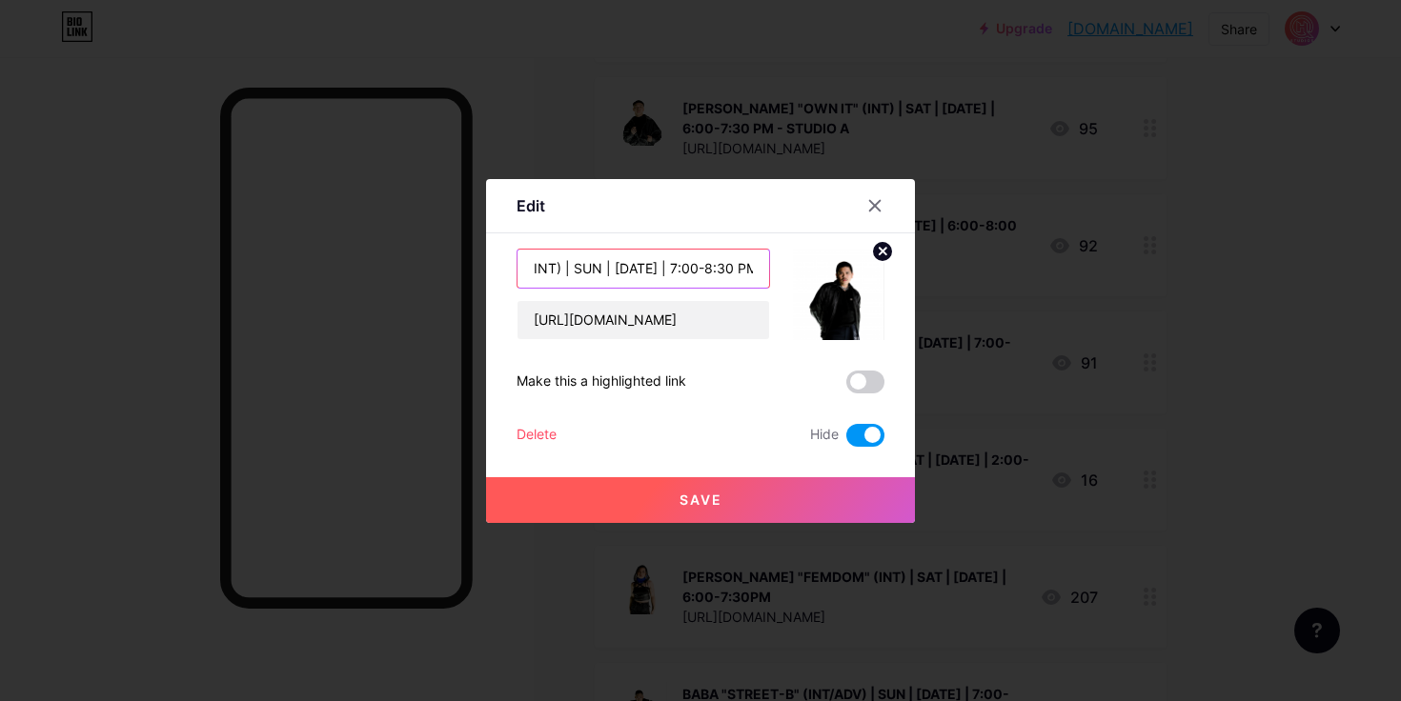
click at [577, 267] on input "JEZ "GORILLA NIGHTS" (INT) | SUN | [DATE] | 7:00-8:30 PM" at bounding box center [643, 269] width 252 height 38
click at [710, 268] on input "JEZ "GORILLA NIGHTS" (INT) | SAT & SUN | [DATE] | 7:00-8:30 PM" at bounding box center [643, 269] width 252 height 38
type input "JEZ "GORILLA NIGHTS" (INT) | SAT & SUN | [DATE] & [DATE] | 7:30 & 7:00 PM"
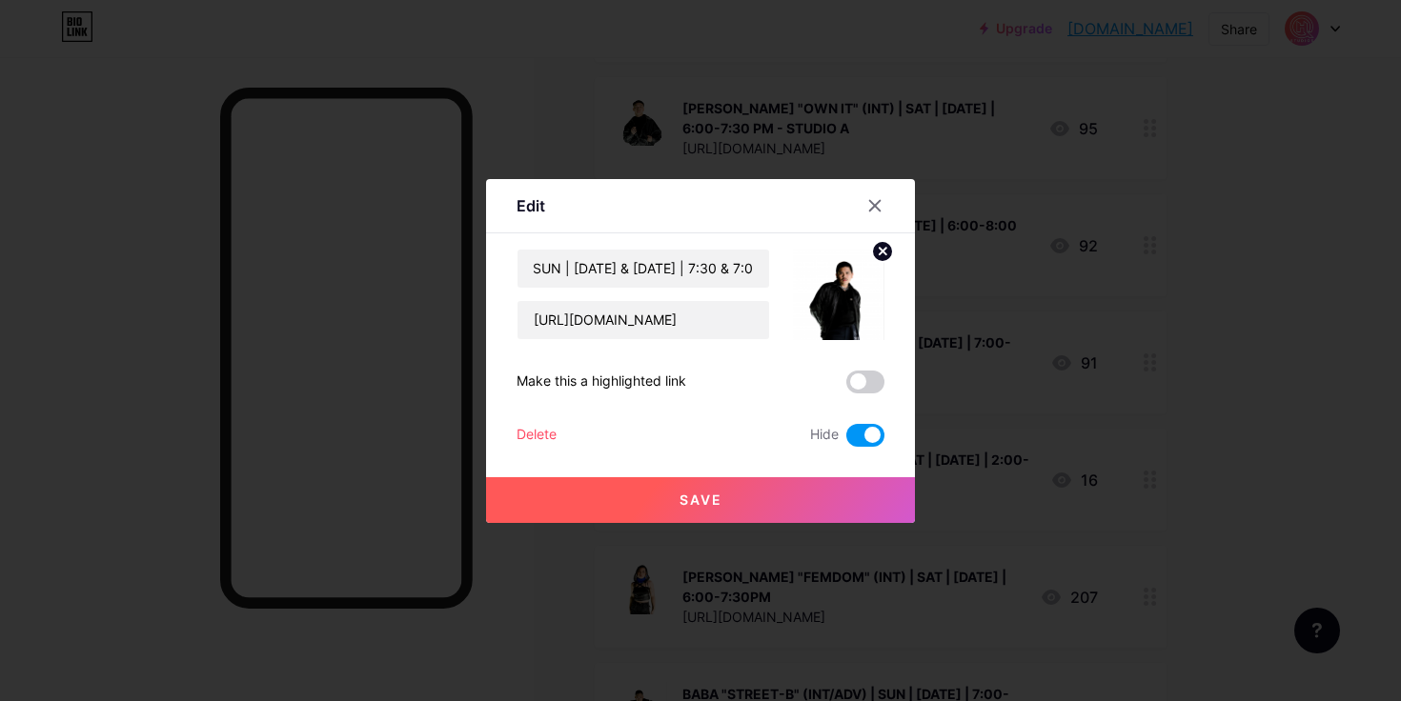
click at [874, 435] on span at bounding box center [865, 435] width 38 height 23
click at [846, 440] on input "checkbox" at bounding box center [846, 440] width 0 height 0
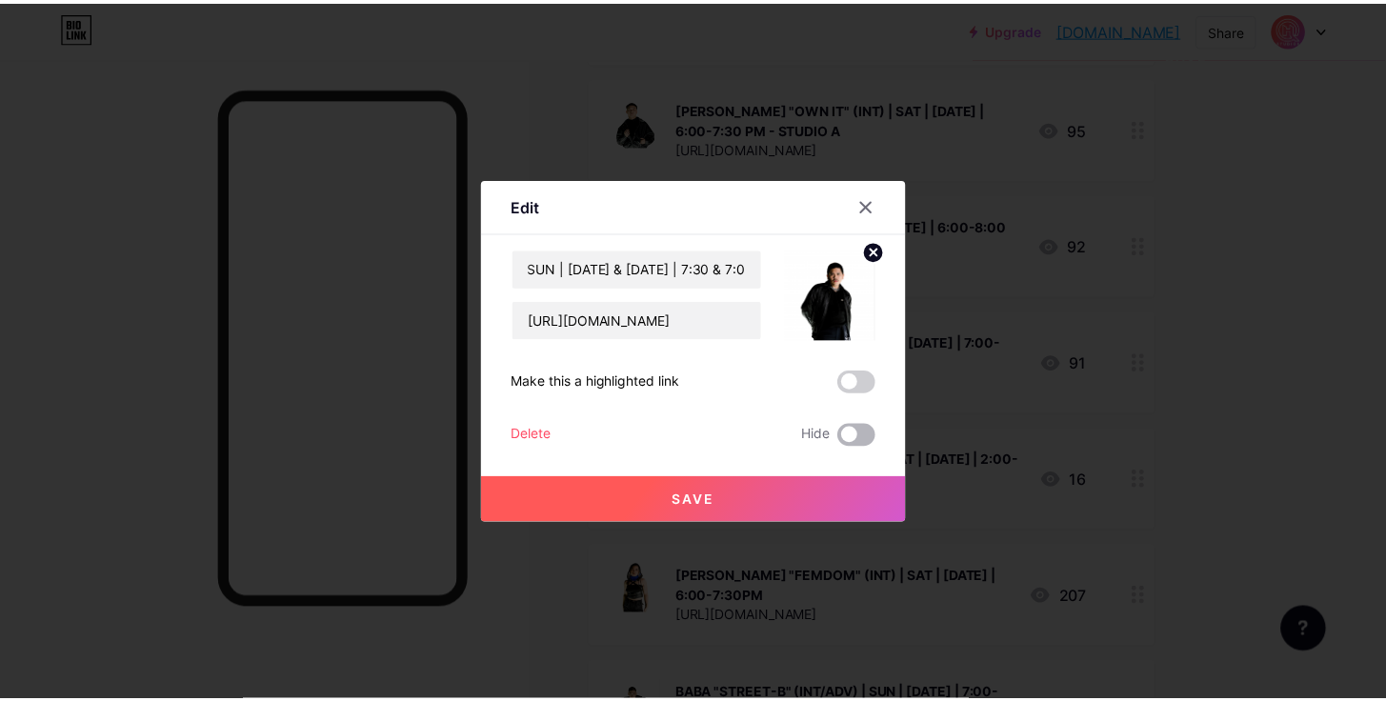
scroll to position [0, 0]
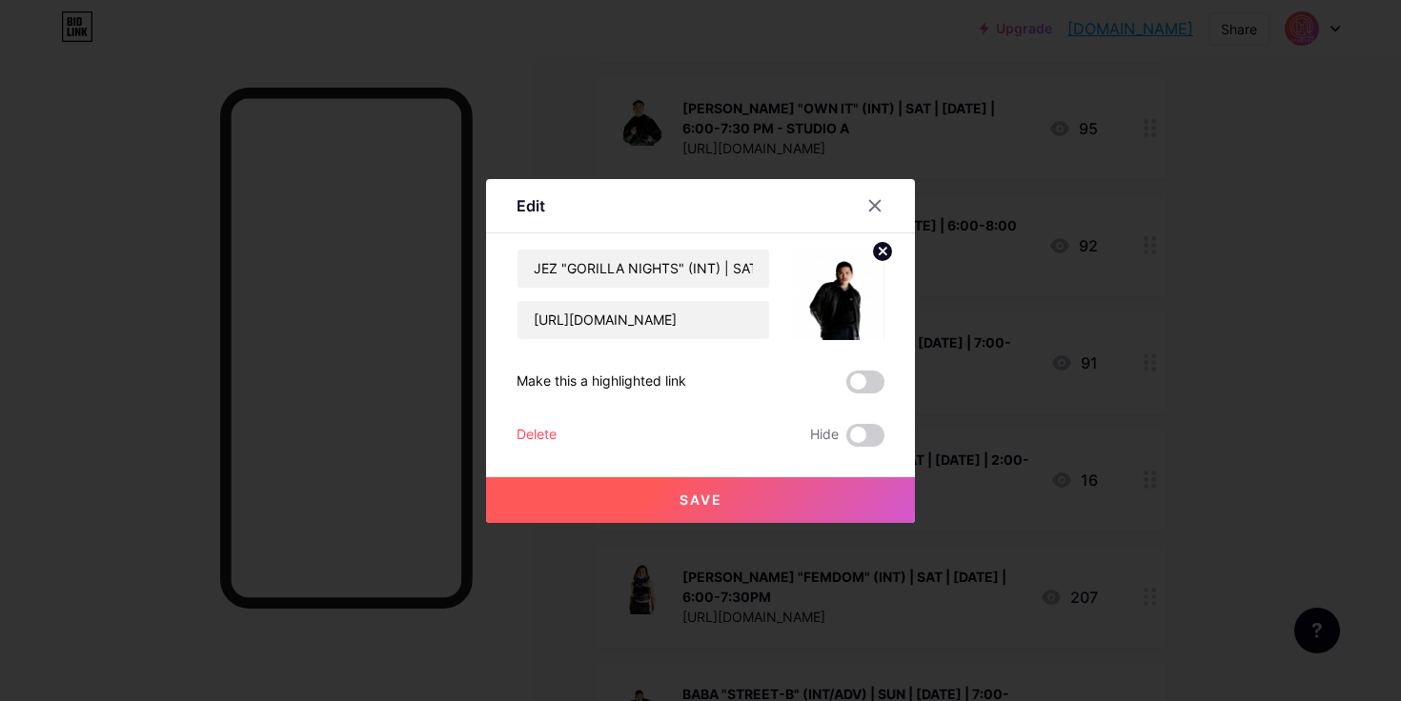
click at [796, 495] on button "Save" at bounding box center [700, 500] width 429 height 46
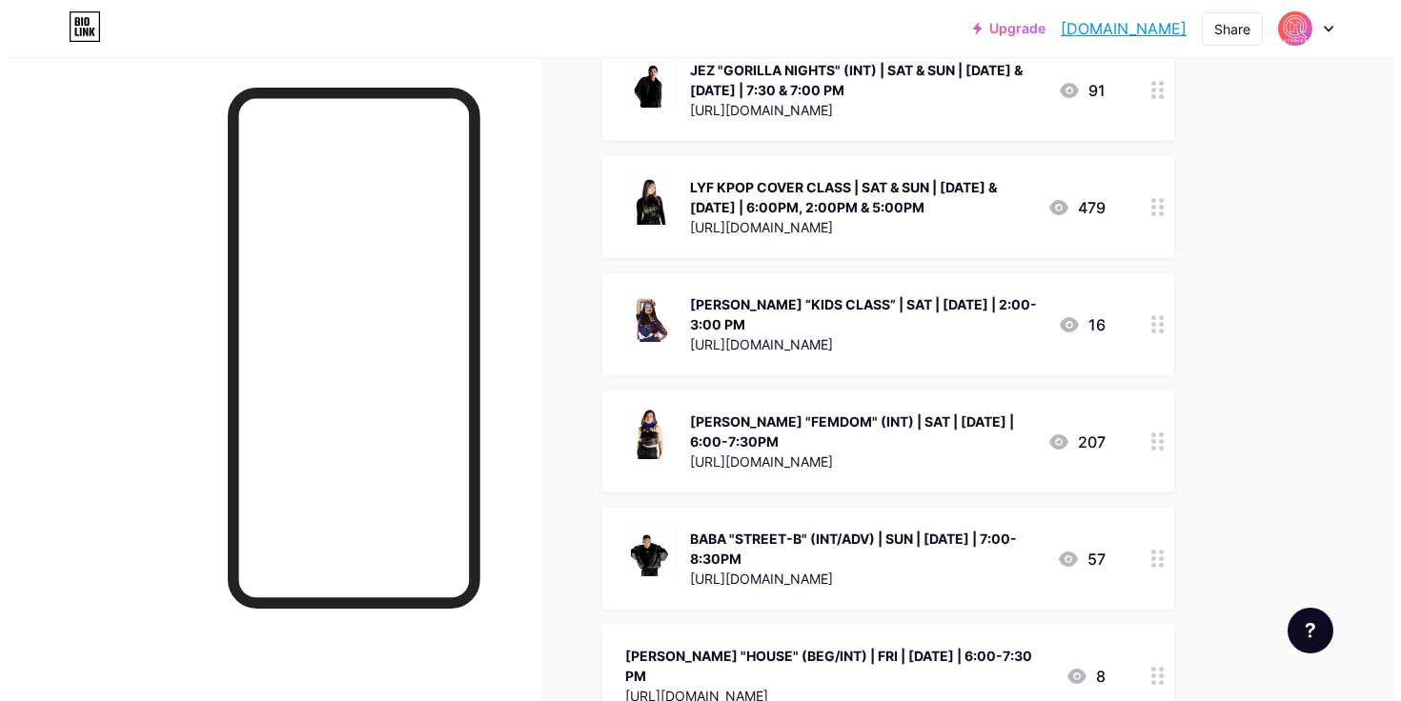
scroll to position [2527, 0]
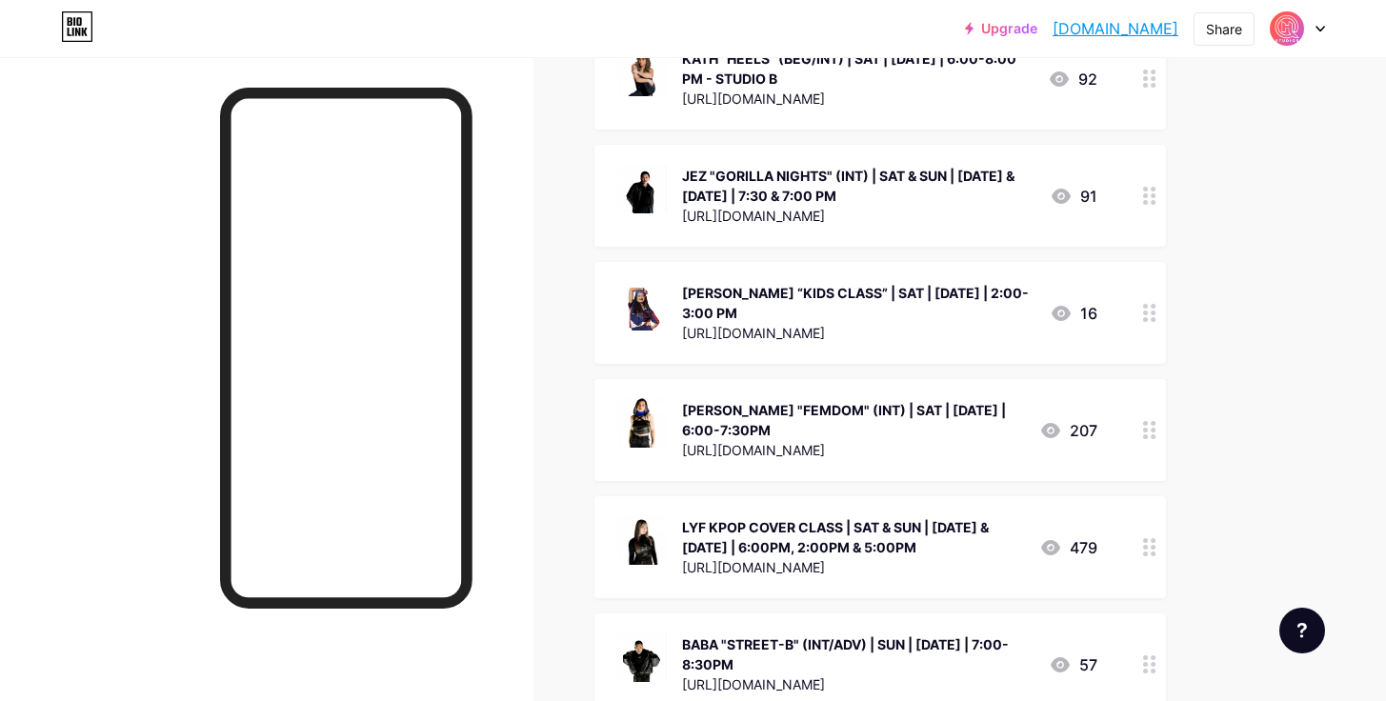
click at [816, 283] on div "[PERSON_NAME] “KIDS CLASS” | SAT | [DATE] | 2:00-3:00 PM" at bounding box center [858, 303] width 353 height 40
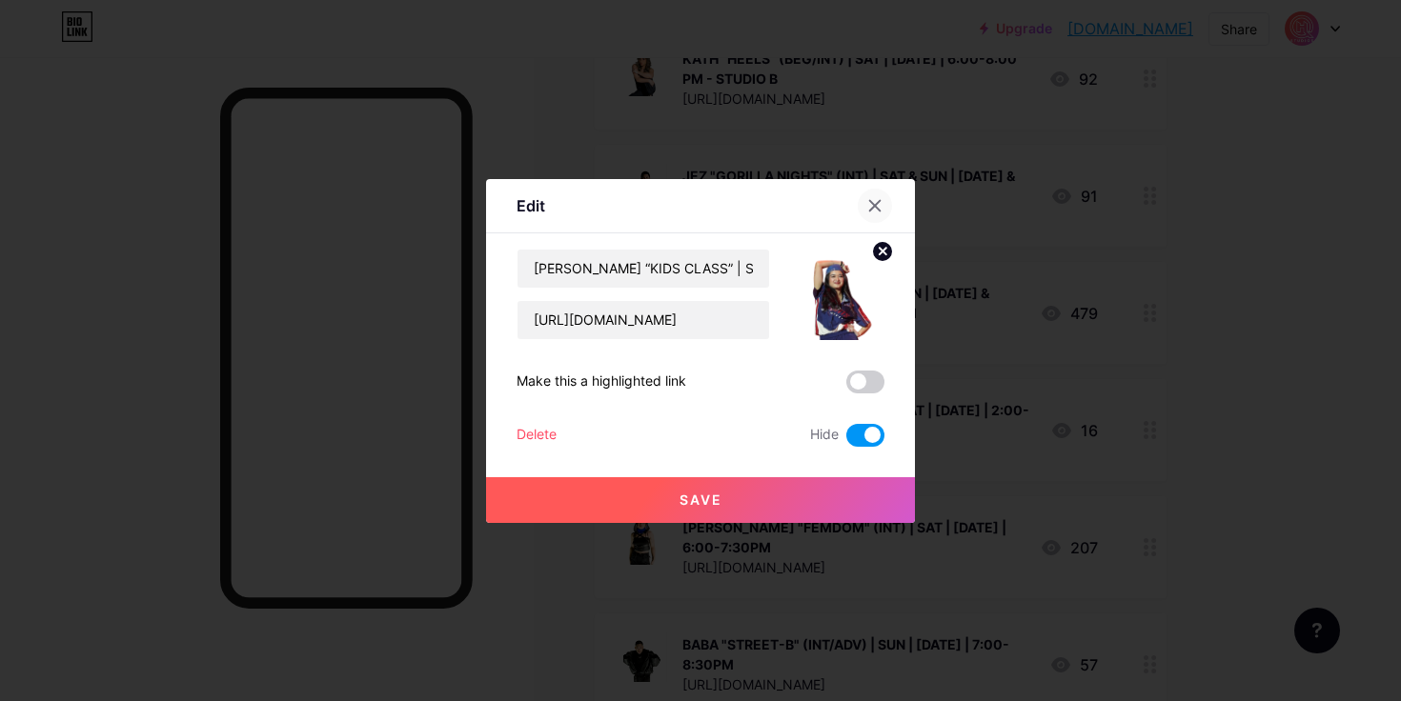
click at [872, 203] on icon at bounding box center [875, 205] width 10 height 10
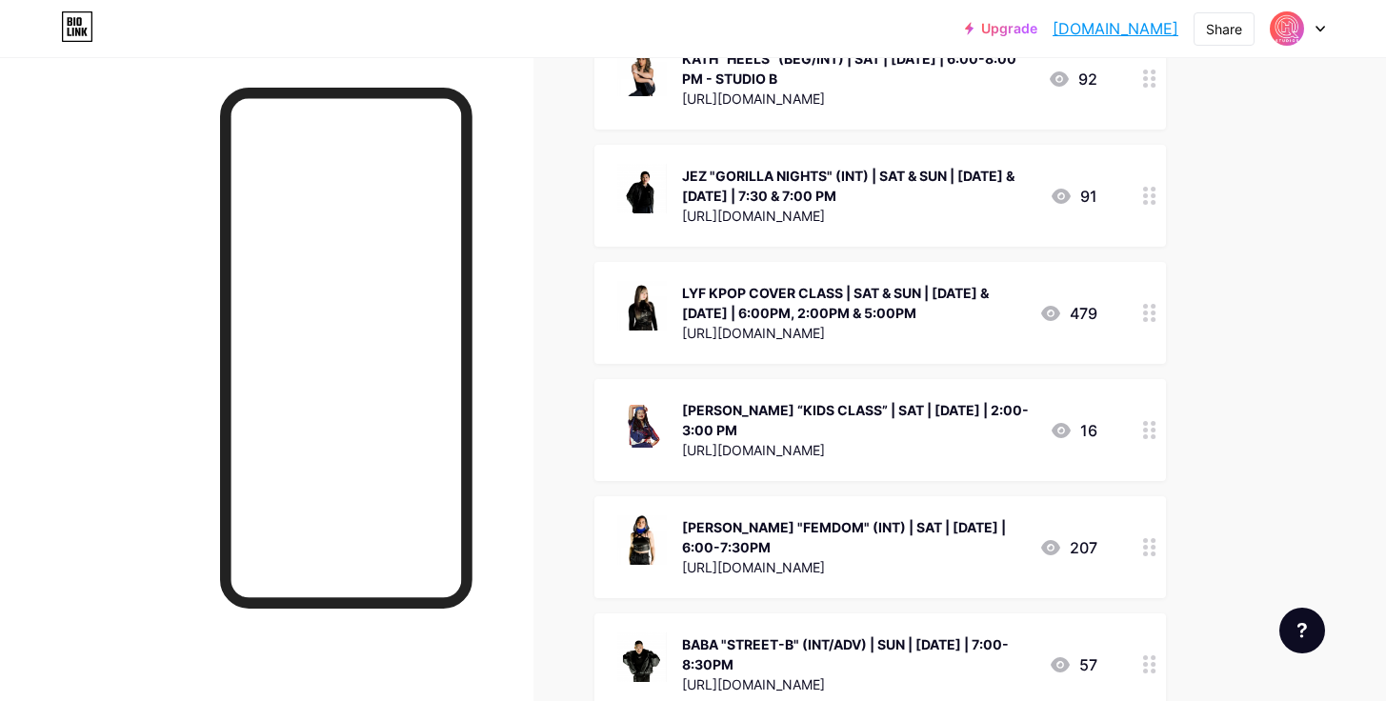
click at [787, 283] on div "LYF KPOP COVER CLASS | SAT & SUN | [DATE] & [DATE] | 6:00PM, 2:00PM & 5:00PM" at bounding box center [853, 303] width 342 height 40
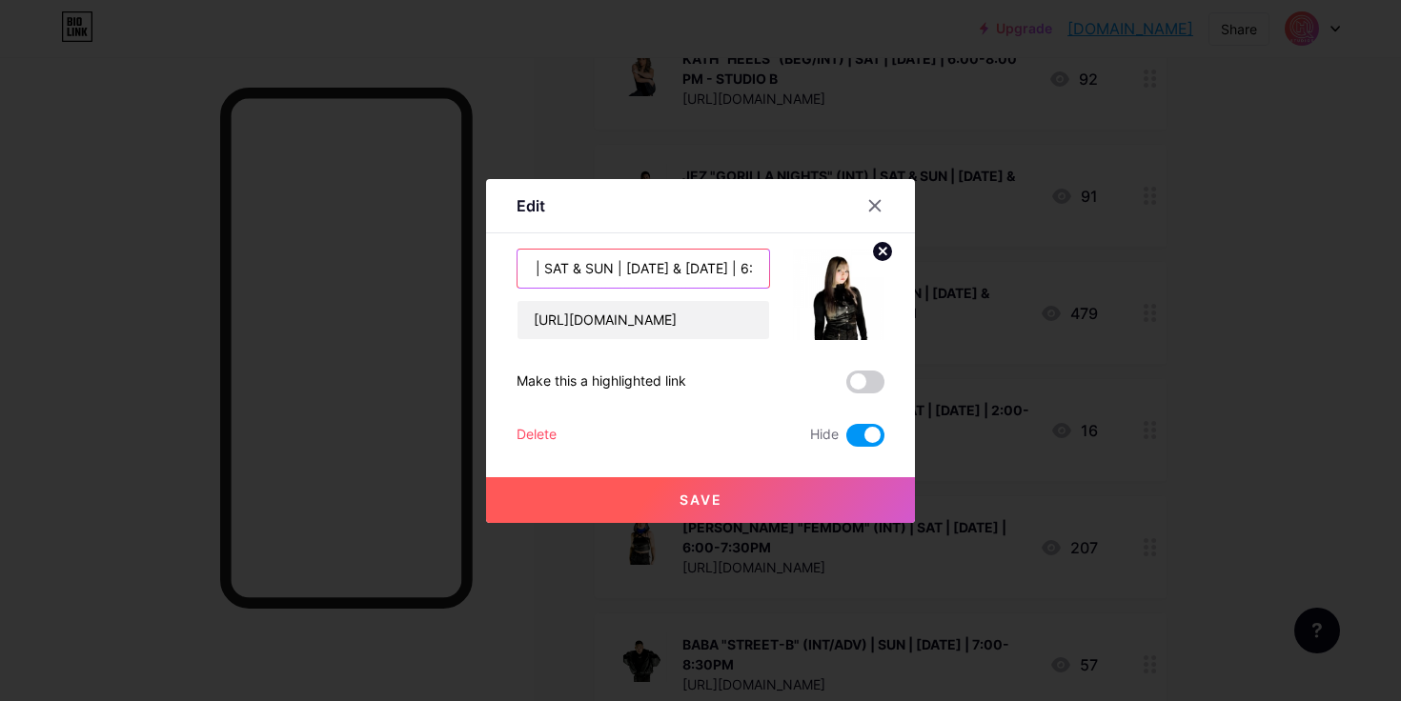
drag, startPoint x: 699, startPoint y: 255, endPoint x: 770, endPoint y: 264, distance: 71.0
click at [770, 264] on div "LYF KPOP COVER CLASS | SAT & SUN | [DATE] & [DATE] | 6:00PM, 2:00PM & 5:00PM [U…" at bounding box center [700, 294] width 368 height 91
click at [672, 268] on input "LYF KPOP COVER CLASS | SAT & SUN | [DATE] & [DATE] | 6:00PM, 2:00PM & 5:00PM" at bounding box center [643, 269] width 252 height 38
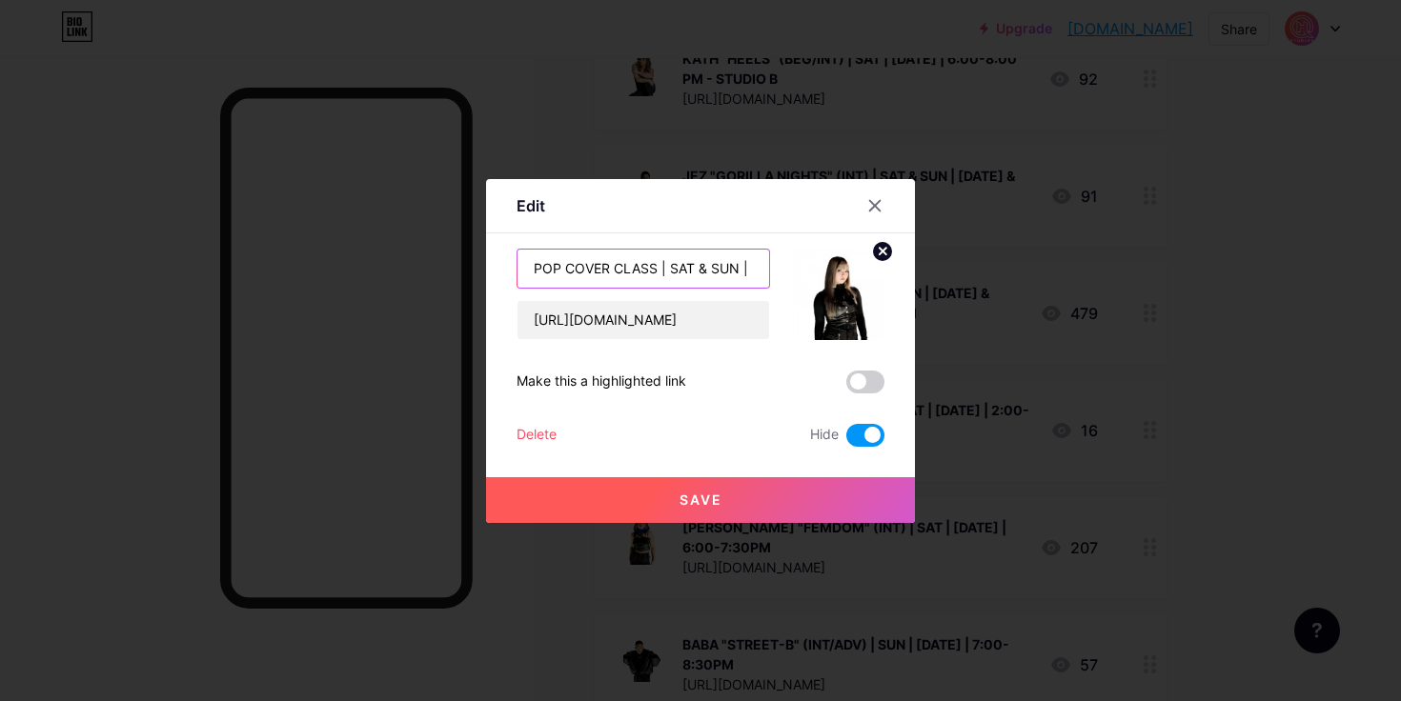
drag, startPoint x: 554, startPoint y: 267, endPoint x: 672, endPoint y: 265, distance: 118.2
click at [672, 265] on input "LYF KPOP COVER CLASS | SAT & SUN | [DATE] & [DATE] | 6:00PM, 2:00PM & 5:00PM" at bounding box center [643, 269] width 252 height 38
drag, startPoint x: 719, startPoint y: 260, endPoint x: 759, endPoint y: 267, distance: 40.6
click at [759, 267] on input "LYF KPOP COVER CLASS | SUN | [DATE] & [DATE] | 6:00PM, 2:00PM & 5:00PM" at bounding box center [643, 269] width 252 height 38
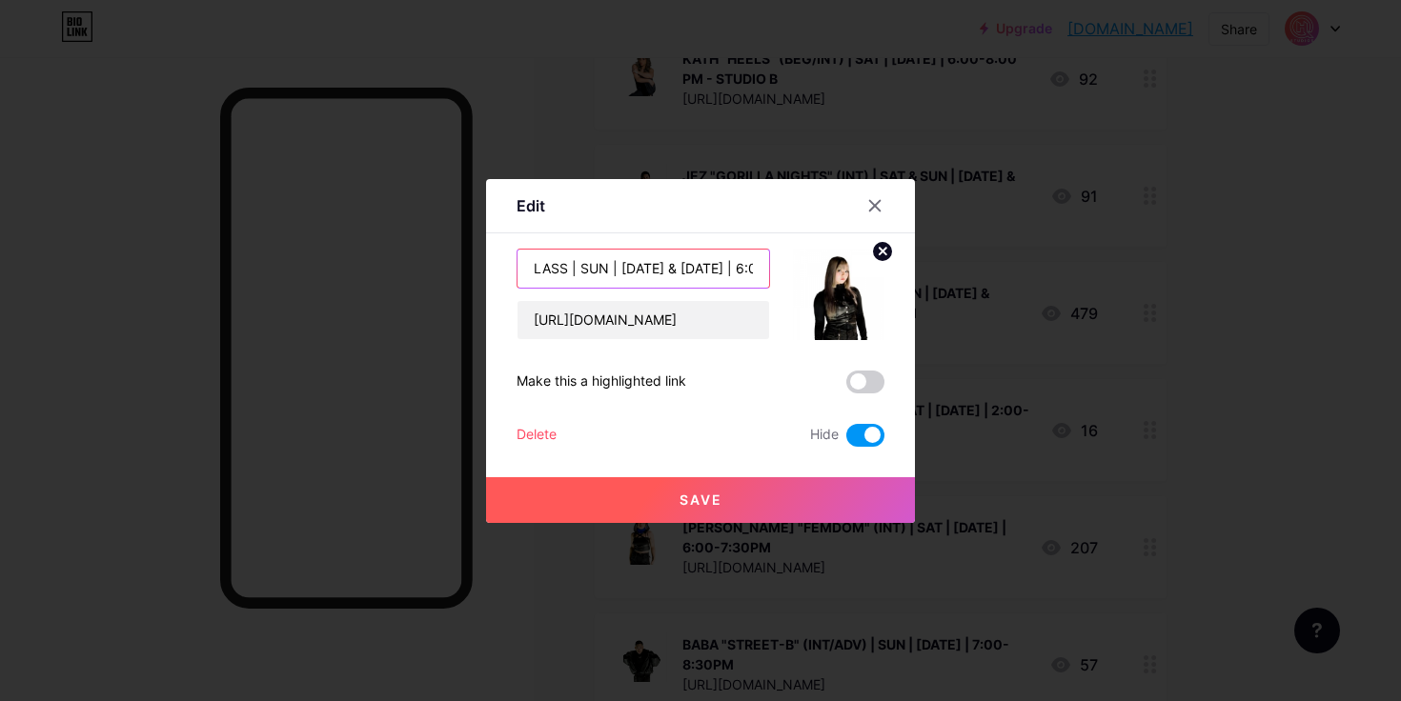
click at [699, 268] on input "LYF KPOP COVER CLASS | SUN | [DATE] & [DATE] | 6:00PM, 2:00PM & 5:00PM" at bounding box center [643, 269] width 252 height 38
drag, startPoint x: 699, startPoint y: 268, endPoint x: 618, endPoint y: 264, distance: 81.1
click at [618, 264] on input "LYF KPOP COVER CLASS | SUN | [DATE] & [DATE] | 6:00PM, 2:00PM & 5:00PM" at bounding box center [643, 269] width 252 height 38
drag, startPoint x: 726, startPoint y: 269, endPoint x: 672, endPoint y: 269, distance: 54.3
click at [672, 269] on input "LYF KPOP COVER CLASS | SUN | [DATE] 6:00PM, 2:00PM & 5:00PM" at bounding box center [643, 269] width 252 height 38
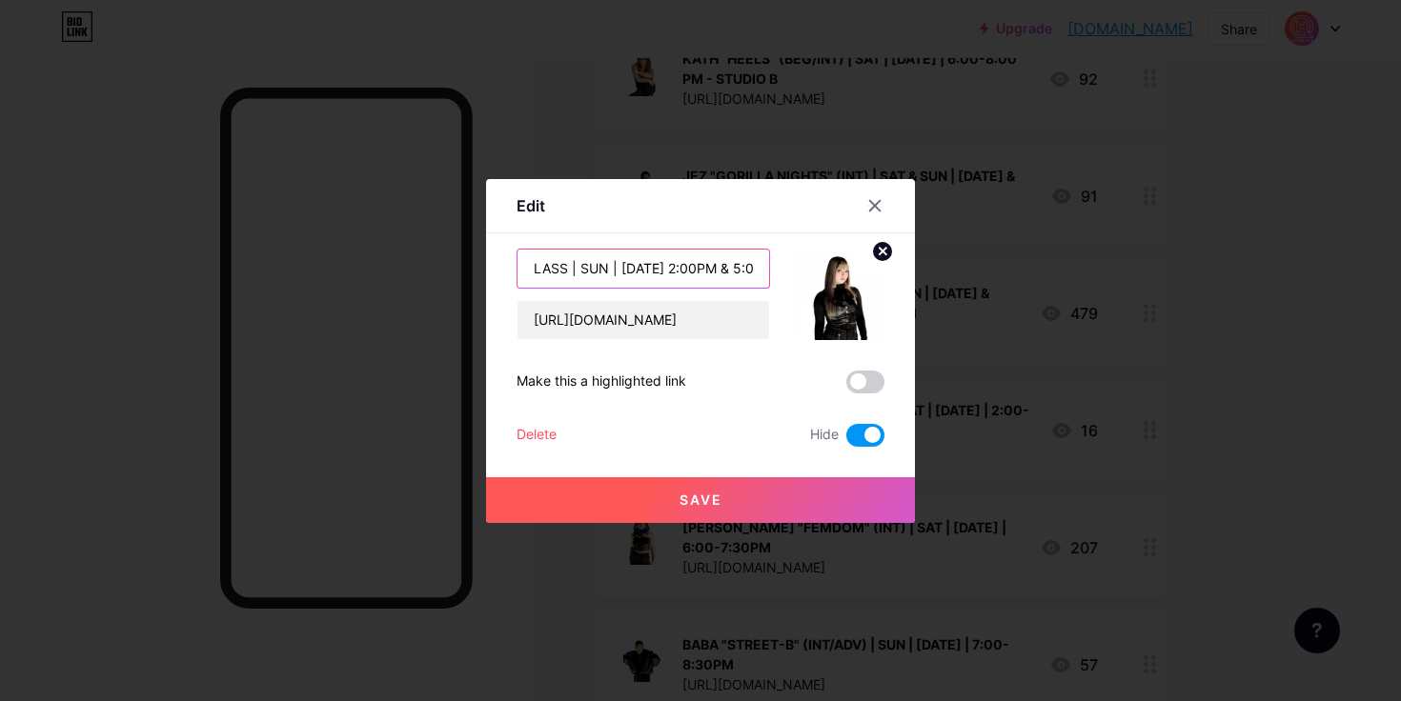
drag, startPoint x: 705, startPoint y: 272, endPoint x: 674, endPoint y: 274, distance: 31.5
click at [674, 273] on input "LYF KPOP COVER CLASS | SUN | [DATE] 2:00PM & 5:00PM" at bounding box center [643, 269] width 252 height 38
click at [756, 267] on input "LYF KPOP COVER CLASS | SUN | [DATE] 5:00PM" at bounding box center [643, 269] width 252 height 38
click at [736, 268] on input "LYF KPOP COVER CLASS | SUN | [DATE] 5:00PM" at bounding box center [643, 269] width 252 height 38
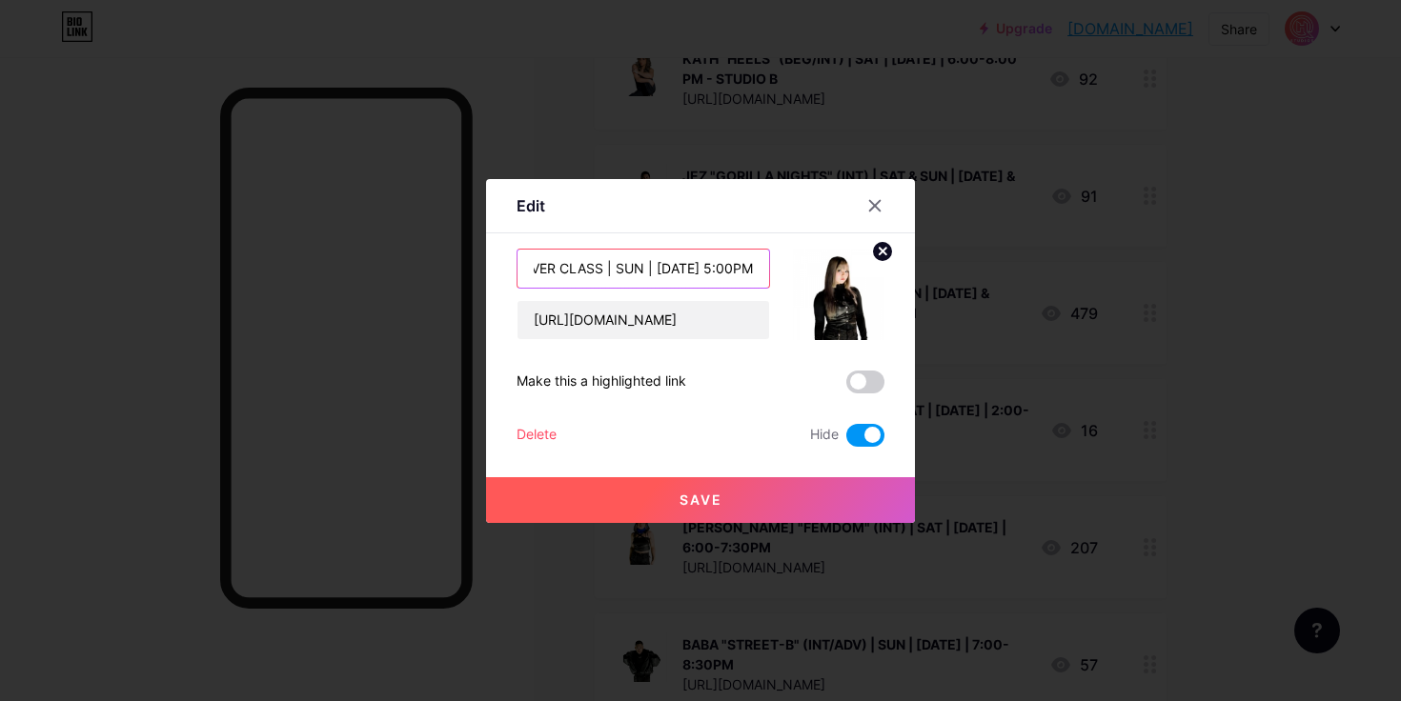
click at [733, 268] on input "LYF KPOP COVER CLASS | SUN | [DATE] 5:00PM" at bounding box center [643, 269] width 252 height 38
drag, startPoint x: 752, startPoint y: 265, endPoint x: 796, endPoint y: 265, distance: 43.8
click at [796, 265] on div "LYF KPOP COVER CLASS | SUN | [DATE]| 5:00-7:00 PM [URL][DOMAIN_NAME]" at bounding box center [700, 294] width 368 height 91
click at [695, 268] on input "LYF KPOP COVER CLASS | SUN | [DATE]| 5:00-7:00 PM" at bounding box center [643, 269] width 252 height 38
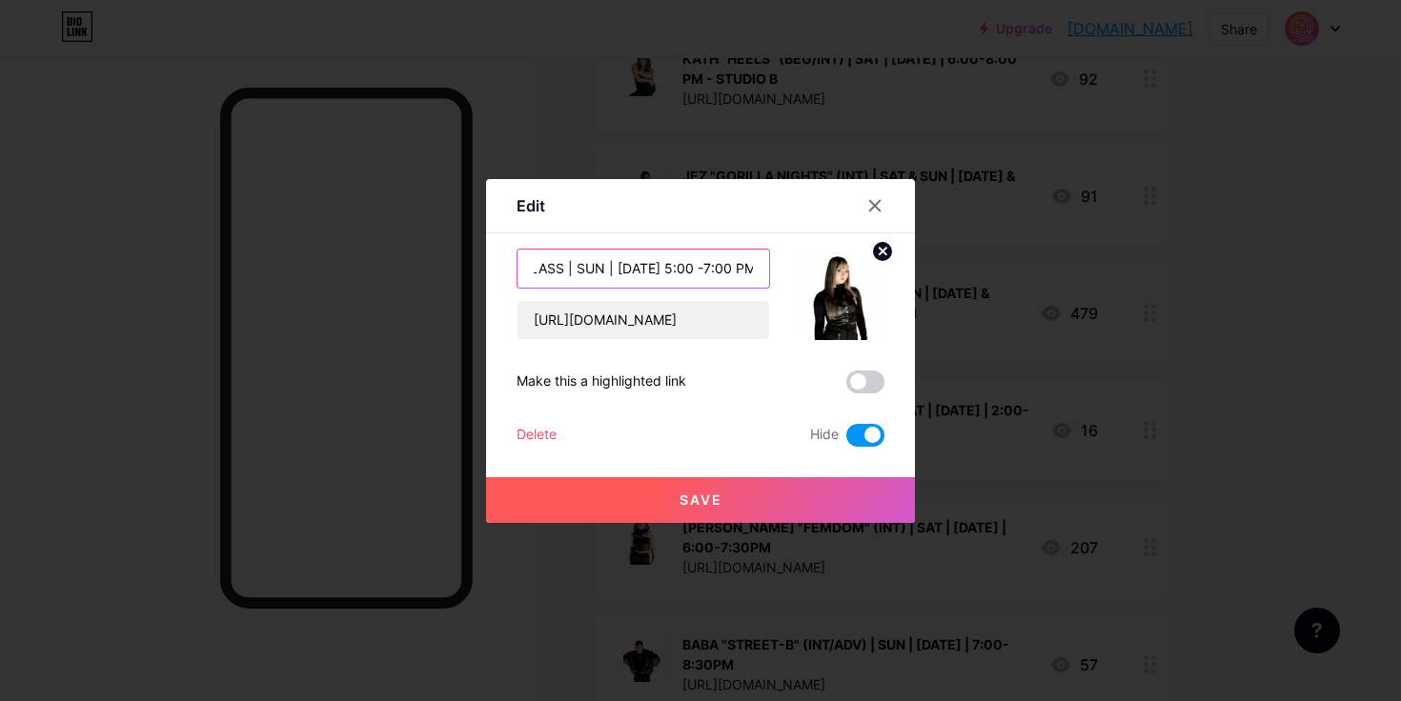
type input "LYF KPOP COVER CLASS | SUN | [DATE] 5:00 -7:00 PM"
click at [870, 433] on span at bounding box center [865, 435] width 38 height 23
click at [846, 440] on input "checkbox" at bounding box center [846, 440] width 0 height 0
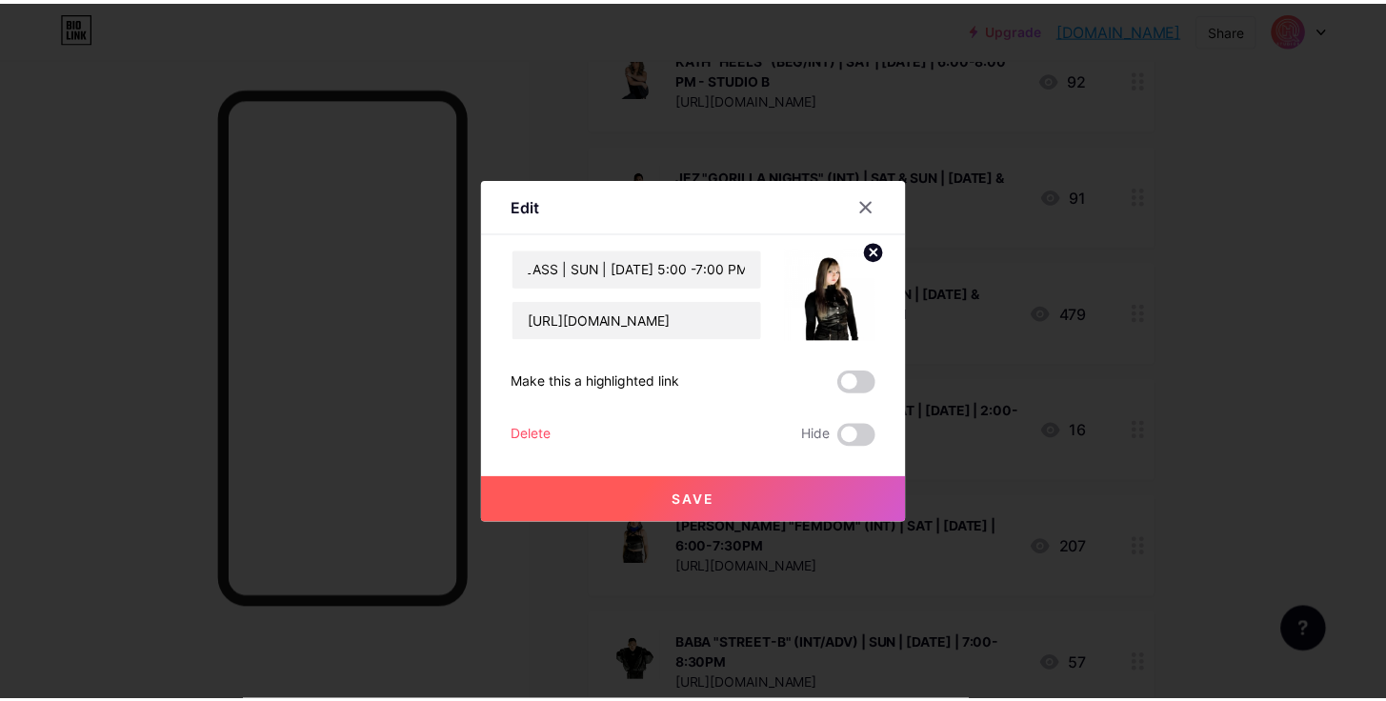
scroll to position [0, 0]
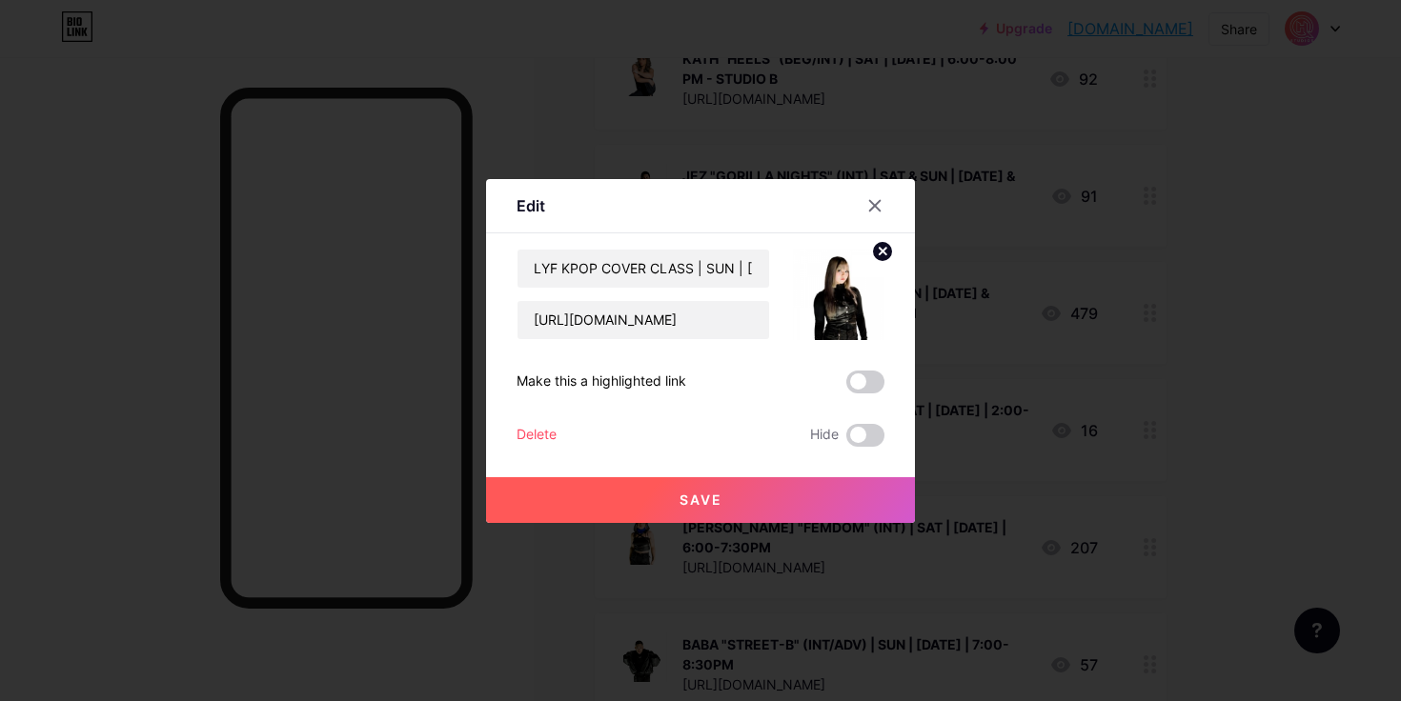
click at [795, 499] on button "Save" at bounding box center [700, 500] width 429 height 46
